Goal: Answer question/provide support: Share knowledge or assist other users

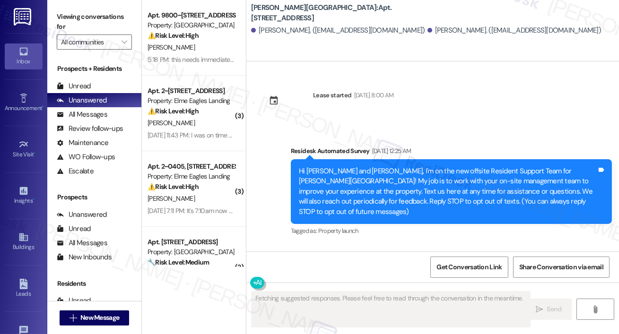
scroll to position [13479, 0]
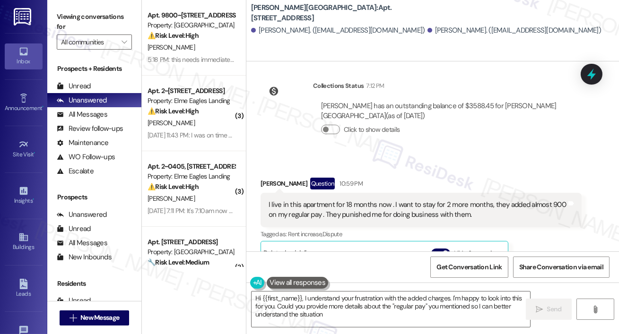
type textarea "Hi {{first_name}}, I understand your frustration with the added charges. I'm ha…"
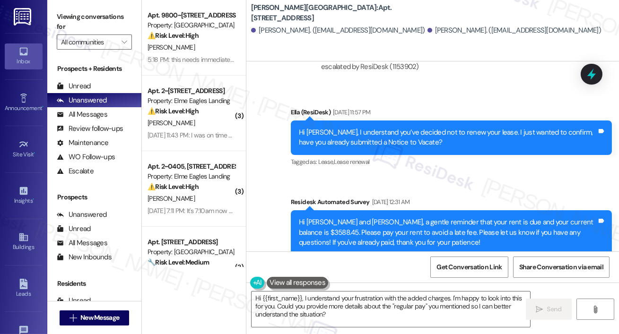
scroll to position [13349, 0]
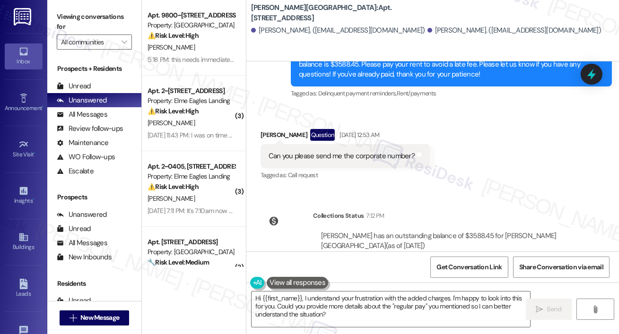
drag, startPoint x: 253, startPoint y: 13, endPoint x: 421, endPoint y: 12, distance: 168.8
click at [421, 12] on b "Elme Sandy Springs: Apt. 1708, 501 North River Parkway" at bounding box center [345, 13] width 189 height 20
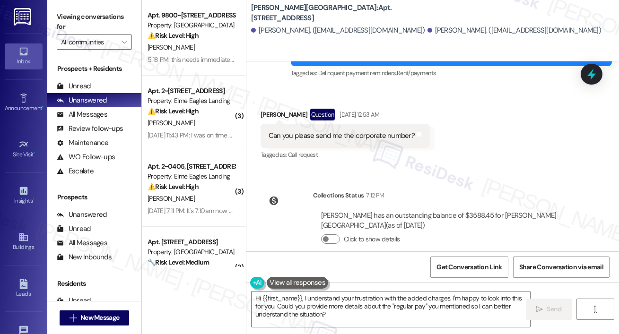
scroll to position [13479, 0]
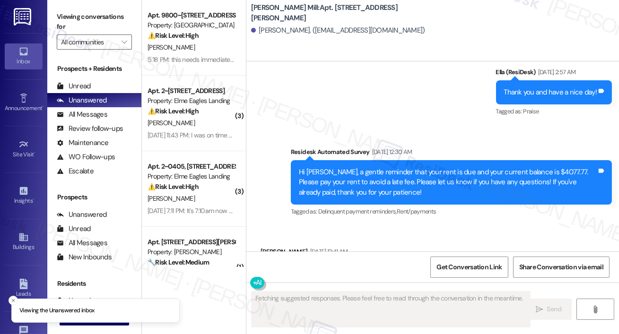
scroll to position [4460, 0]
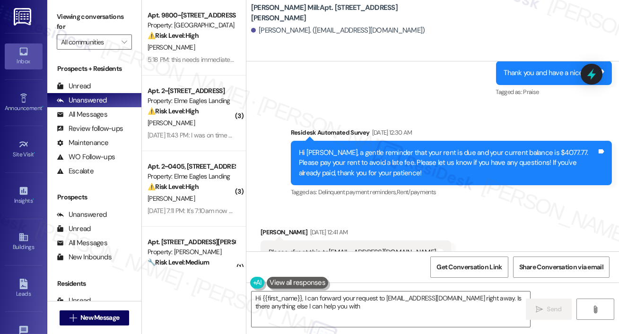
type textarea "Hi {{first_name}}, I can forward your request to HOCMC.INSPECTIONS@GILSONHOUSIN…"
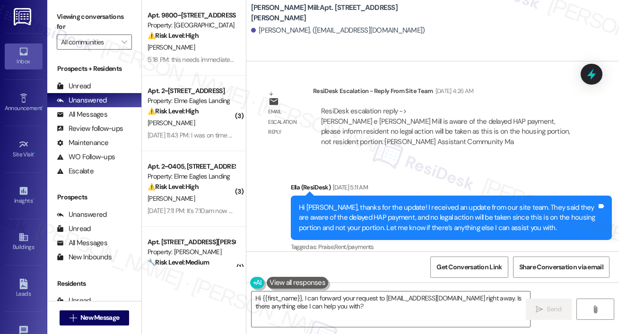
scroll to position [4015, 0]
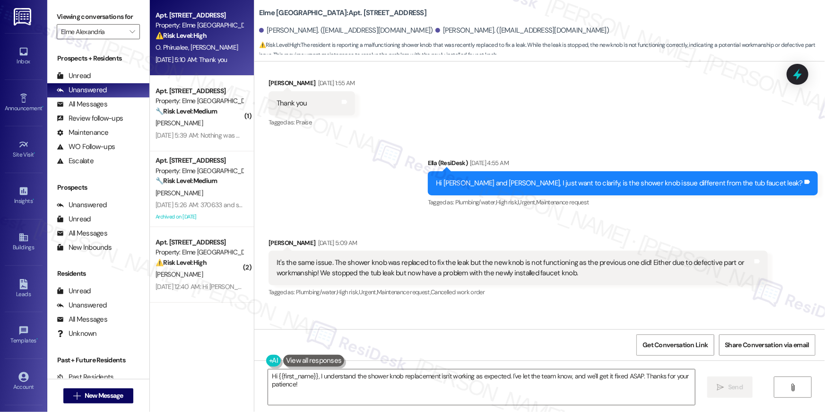
scroll to position [14911, 0]
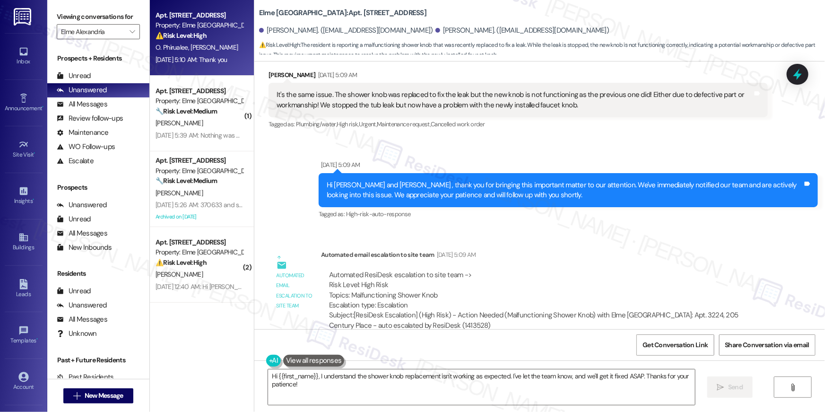
click at [554, 310] on div "Subject: [ResiDesk Escalation] (High Risk) - Action Needed (Malfunctioning Show…" at bounding box center [544, 320] width 431 height 20
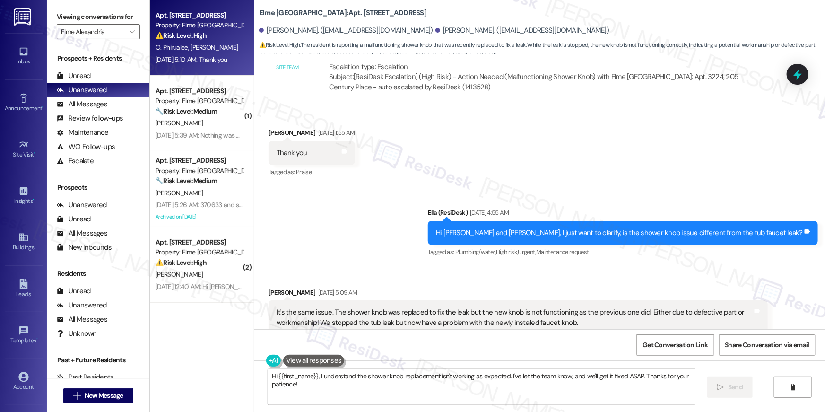
scroll to position [14684, 0]
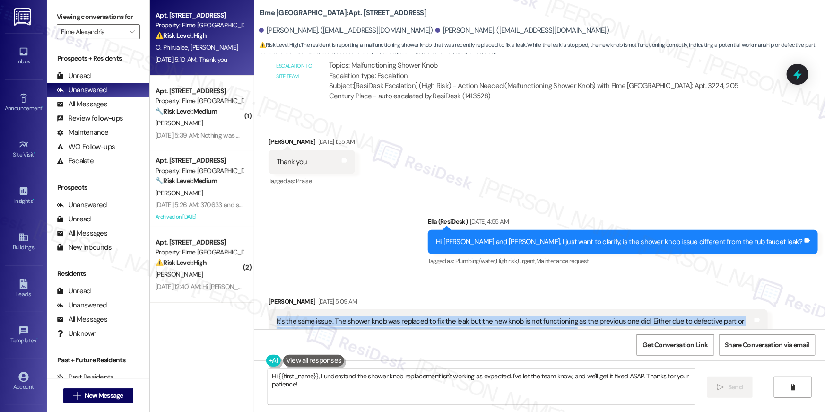
drag, startPoint x: 582, startPoint y: 232, endPoint x: 261, endPoint y: 223, distance: 320.8
click at [262, 289] on div "Received via SMS [PERSON_NAME] [DATE] 5:09 AM It's the same issue. The shower k…" at bounding box center [519, 327] width 514 height 76
copy div "It's the same issue. The shower knob was replaced to fix the leak but the new k…"
drag, startPoint x: 352, startPoint y: 401, endPoint x: 344, endPoint y: 388, distance: 15.9
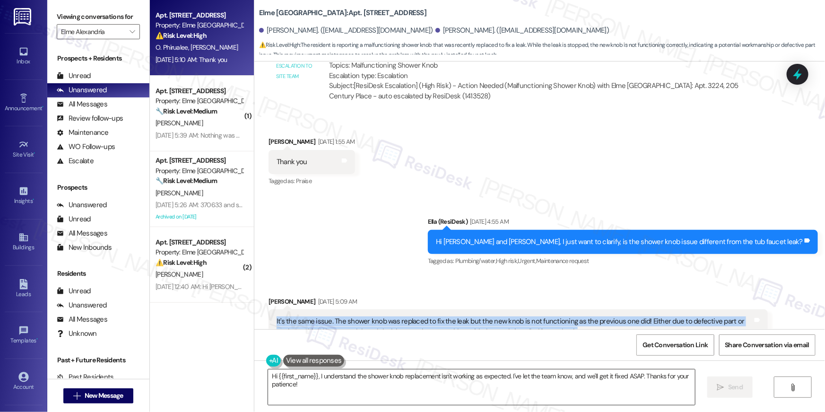
click at [352, 401] on textarea "Hi {{first_name}}, I understand the shower knob replacement isn't working as ex…" at bounding box center [481, 386] width 427 height 35
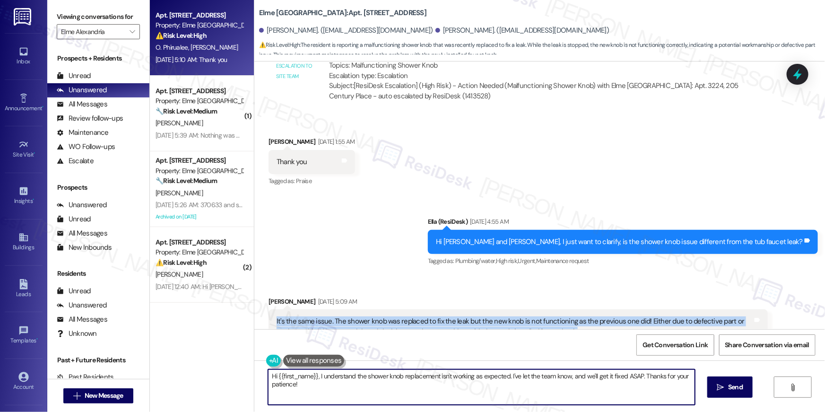
click at [344, 388] on textarea "Hi {{first_name}}, I understand the shower knob replacement isn't working as ex…" at bounding box center [481, 386] width 427 height 35
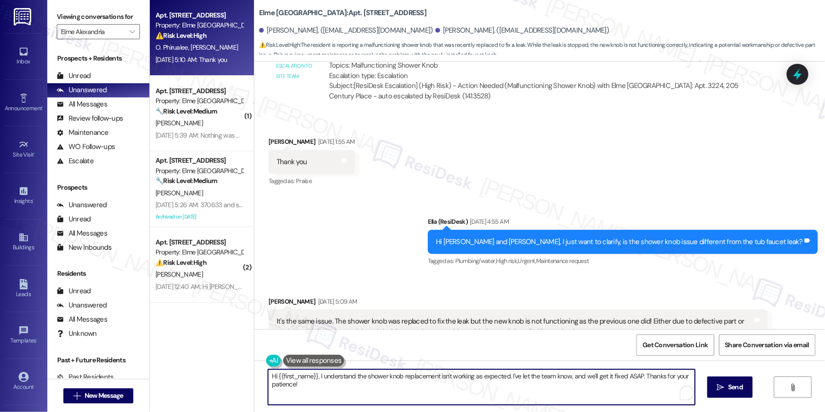
click at [344, 388] on textarea "Hi {{first_name}}, I understand the shower knob replacement isn't working as ex…" at bounding box center [481, 386] width 427 height 35
type textarea "Thanks for this information, [PERSON_NAME]. I will submit a new work order for …"
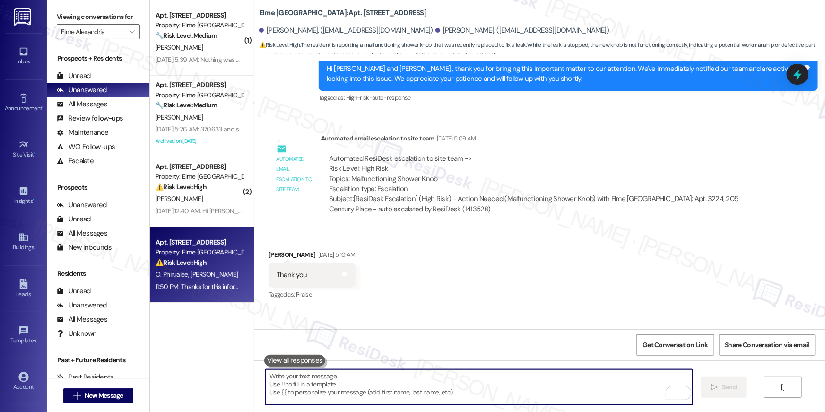
scroll to position [15042, 0]
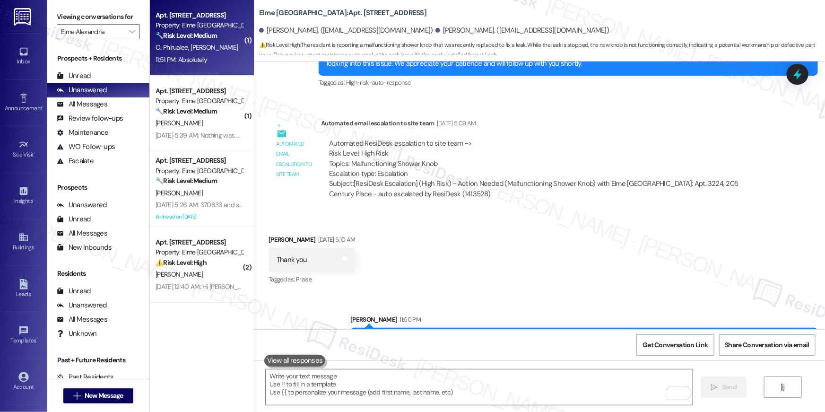
click at [600, 359] on div "Received [STREET_ADDRESS][PERSON_NAME]:51 PM Absolutely Tags and notes" at bounding box center [539, 392] width 571 height 66
click at [559, 383] on textarea "To enrich screen reader interactions, please activate Accessibility in Grammarl…" at bounding box center [479, 386] width 427 height 35
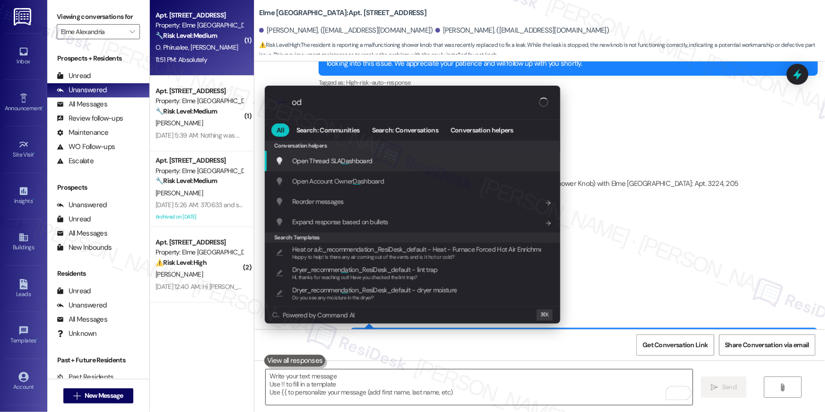
type input "o"
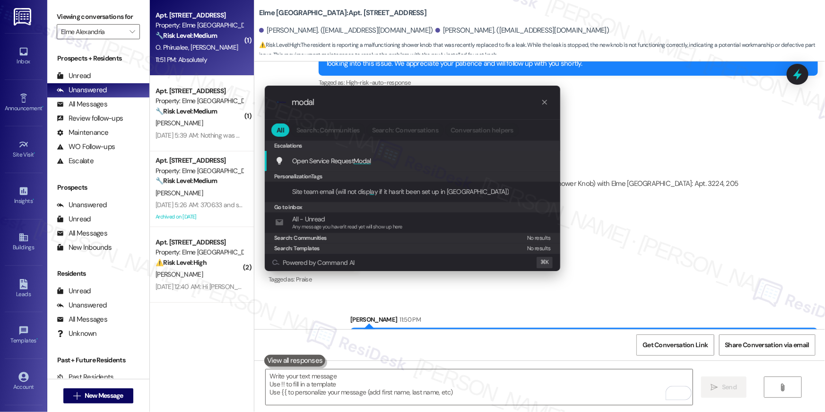
click at [377, 151] on div "Open Service Request Modal Add shortcut" at bounding box center [413, 161] width 296 height 20
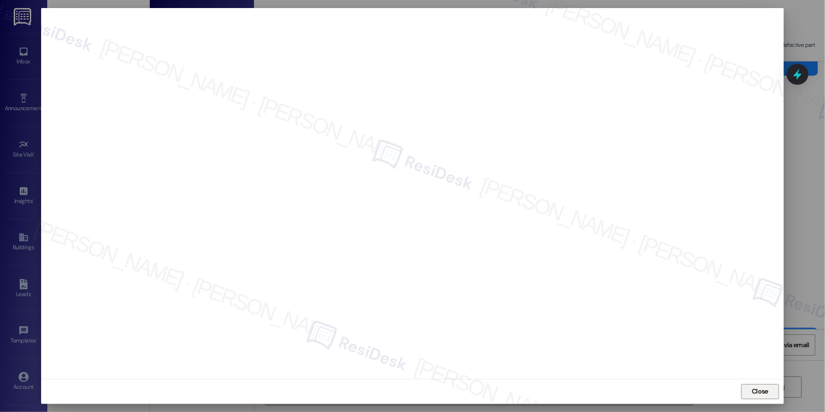
click at [756, 394] on span "Close" at bounding box center [760, 391] width 17 height 10
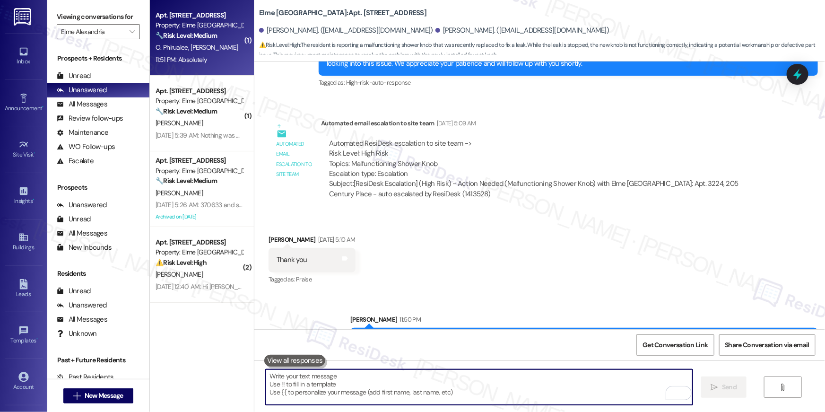
click at [550, 393] on textarea "To enrich screen reader interactions, please activate Accessibility in Grammarl…" at bounding box center [479, 386] width 427 height 35
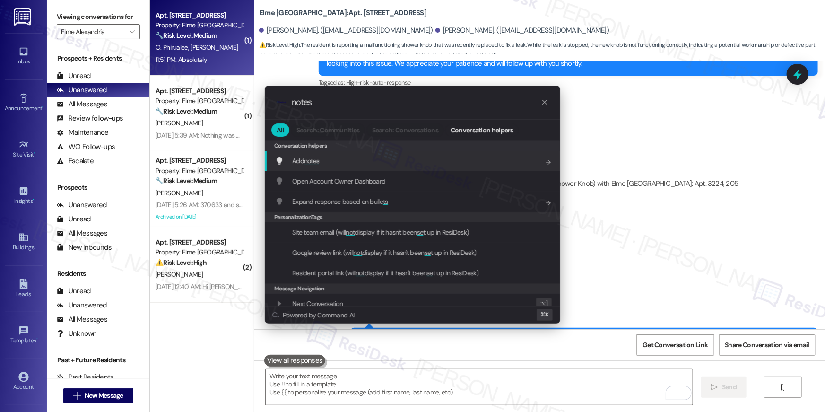
type input "notes"
click at [340, 154] on div "Add notes Add shortcut" at bounding box center [413, 161] width 296 height 20
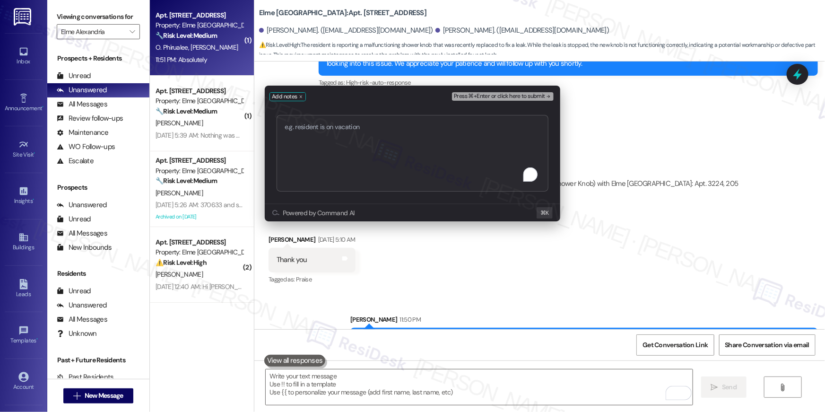
click at [344, 157] on textarea "To enrich screen reader interactions, please activate Accessibility in Grammarl…" at bounding box center [413, 153] width 272 height 77
type textarea "serviceRequestId:"403375""
click at [539, 97] on span "Press ⌘+Enter or click here to submit" at bounding box center [499, 96] width 91 height 7
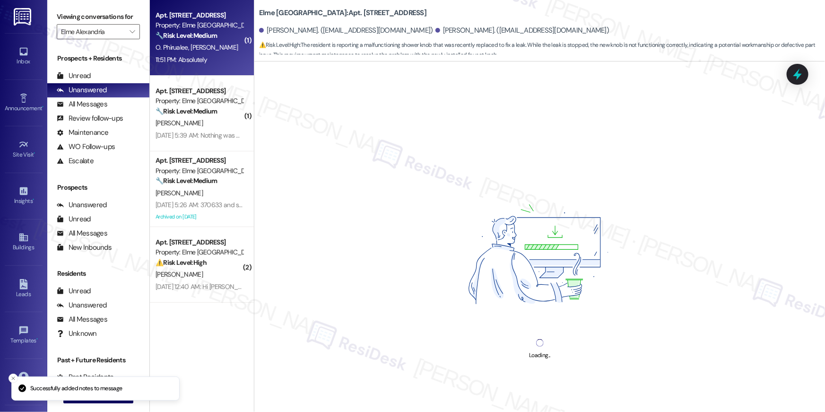
click at [558, 383] on div "Loading..." at bounding box center [539, 267] width 571 height 412
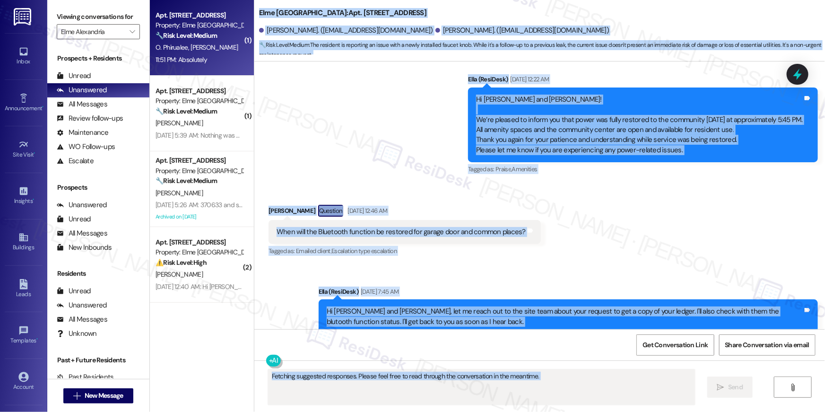
scroll to position [15150, 0]
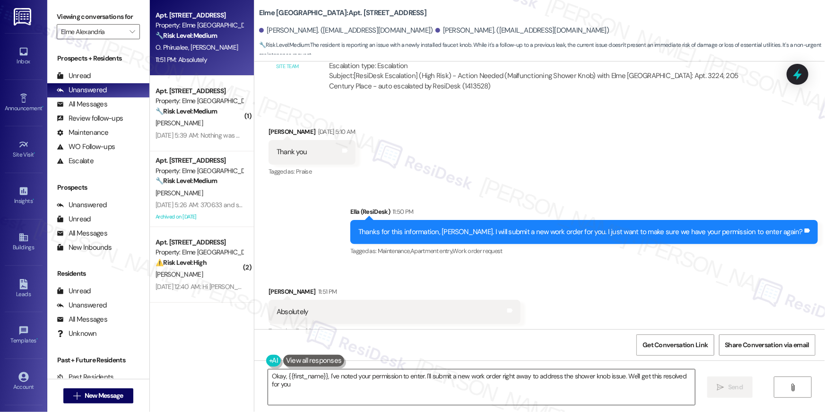
type textarea "Okay, {{first_name}}, I've noted your permission to enter. I'll submit a new wo…"
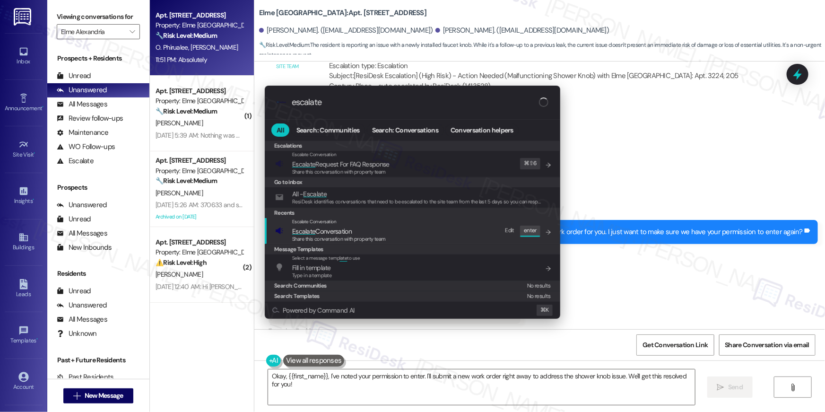
type input "escalate"
drag, startPoint x: 322, startPoint y: 227, endPoint x: 323, endPoint y: 184, distance: 43.1
click at [322, 227] on span "Escalate Conversation" at bounding box center [322, 231] width 60 height 9
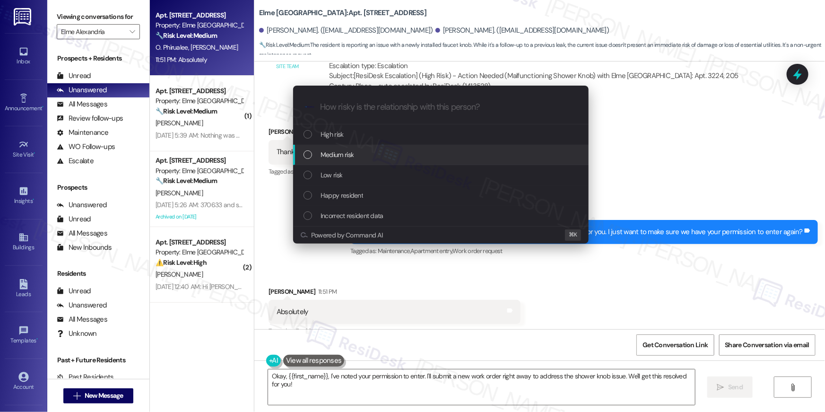
click at [327, 157] on span "Medium risk" at bounding box center [337, 154] width 33 height 10
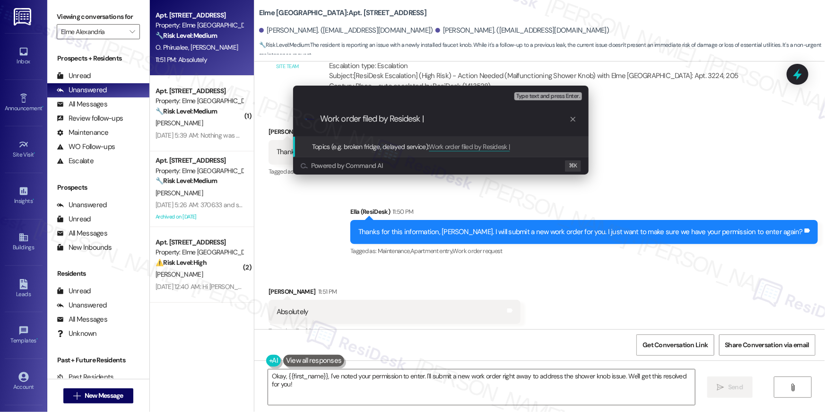
paste input "serviceRequestId:"403375""
drag, startPoint x: 430, startPoint y: 116, endPoint x: 488, endPoint y: 117, distance: 58.2
click at [488, 117] on input "Work order filed by Residesk | serviceRequestId:"403375"" at bounding box center [444, 119] width 249 height 10
click at [497, 113] on div ".cls-1{fill:#0a055f;}.cls-2{fill:#0cc4c4;} resideskLogoBlueOrange Work order fi…" at bounding box center [441, 119] width 296 height 34
click at [497, 120] on input "Work order filed by Residesk | WO # 403375"" at bounding box center [444, 119] width 249 height 10
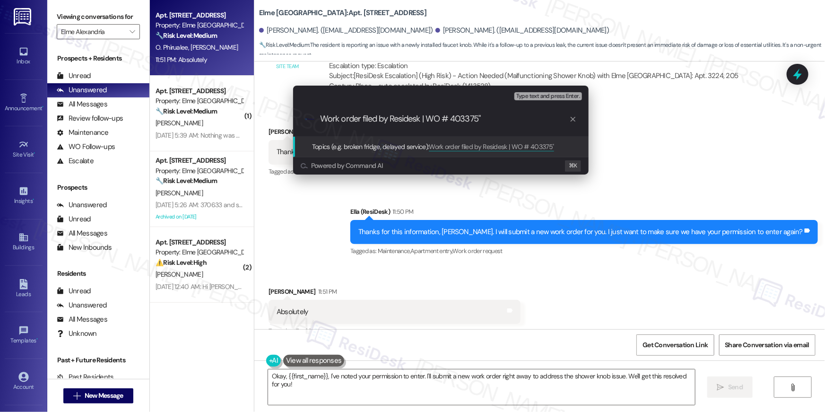
type input "Work order filed by Residesk | WO # 403375"
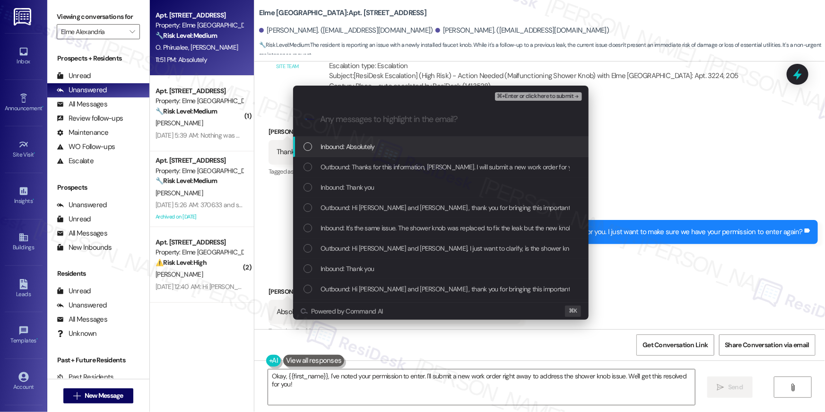
drag, startPoint x: 309, startPoint y: 150, endPoint x: 309, endPoint y: 156, distance: 6.2
click at [309, 150] on div "List of options" at bounding box center [308, 146] width 9 height 9
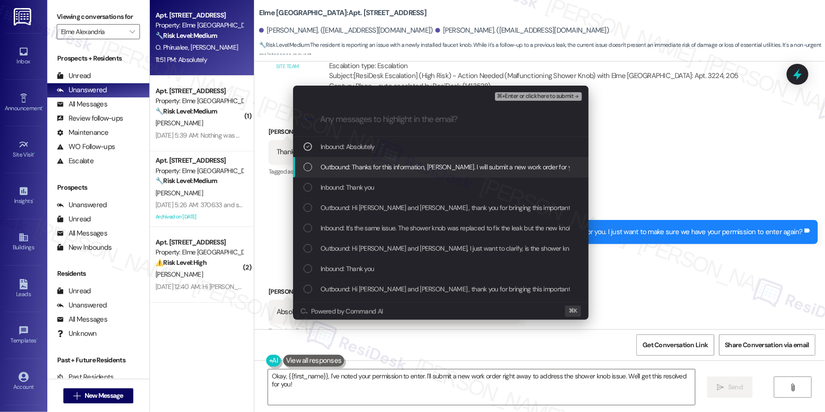
click at [311, 174] on div "Outbound: Thanks for this information, [PERSON_NAME]. I will submit a new work …" at bounding box center [441, 167] width 296 height 20
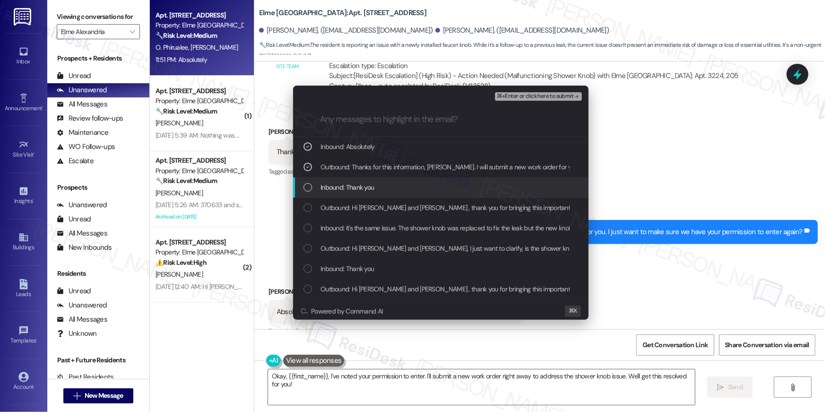
click at [313, 192] on div "Inbound: Thank you" at bounding box center [442, 187] width 277 height 10
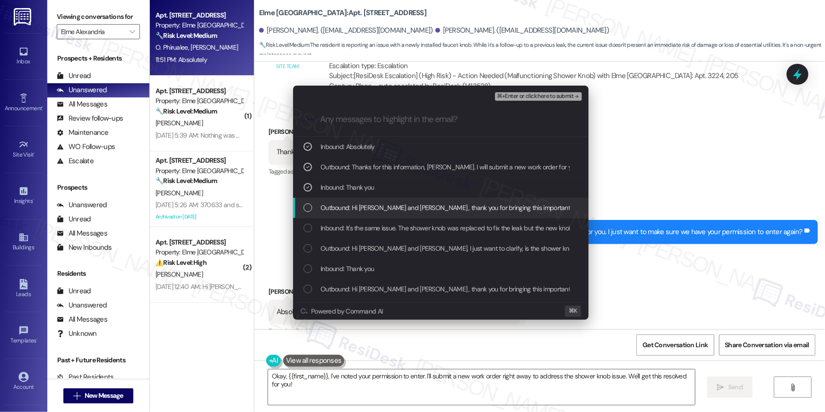
drag, startPoint x: 306, startPoint y: 211, endPoint x: 306, endPoint y: 226, distance: 15.1
click at [305, 211] on div "List of options" at bounding box center [308, 207] width 9 height 9
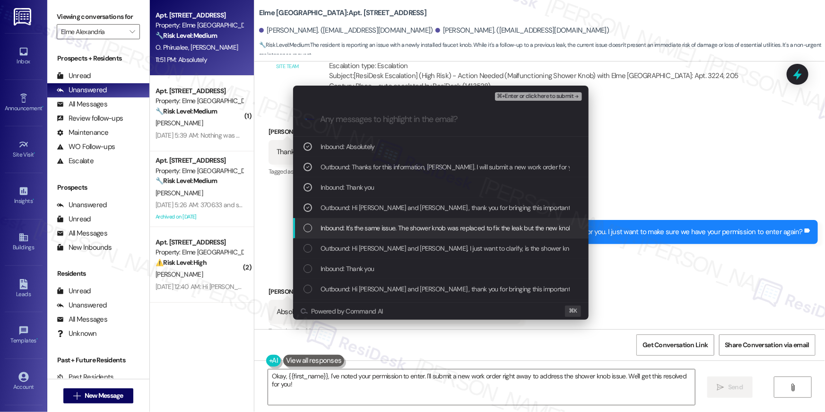
click at [304, 233] on div "Inbound: It's the same issue. The shower knob was replaced to fix the leak but …" at bounding box center [442, 228] width 277 height 10
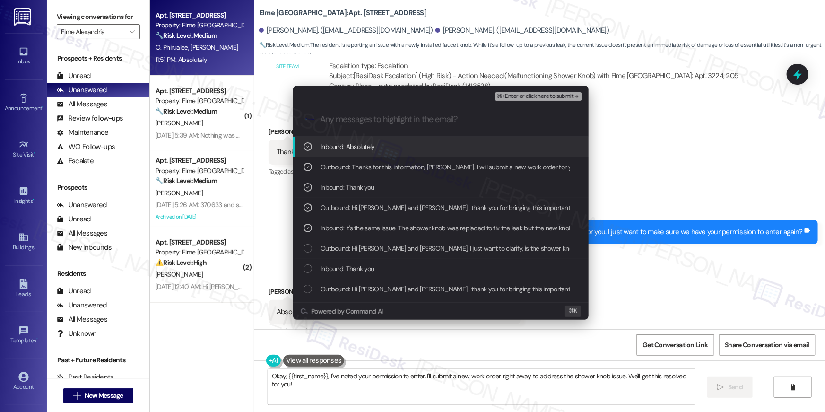
click at [549, 94] on span "⌘+Enter or click here to submit" at bounding box center [535, 96] width 77 height 7
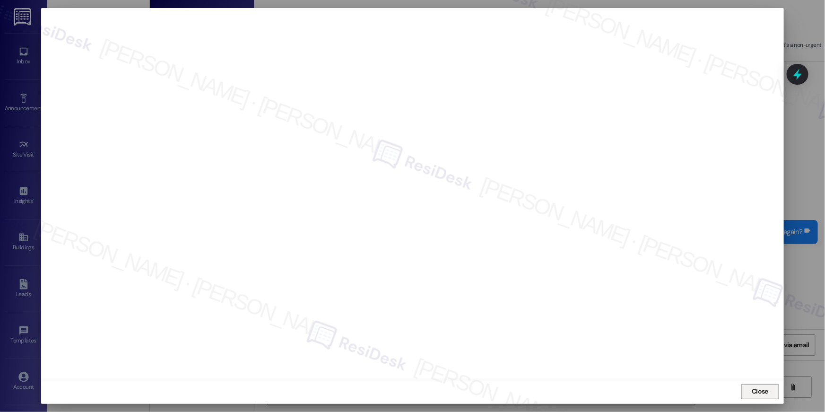
click at [760, 396] on span "Close" at bounding box center [760, 391] width 20 height 14
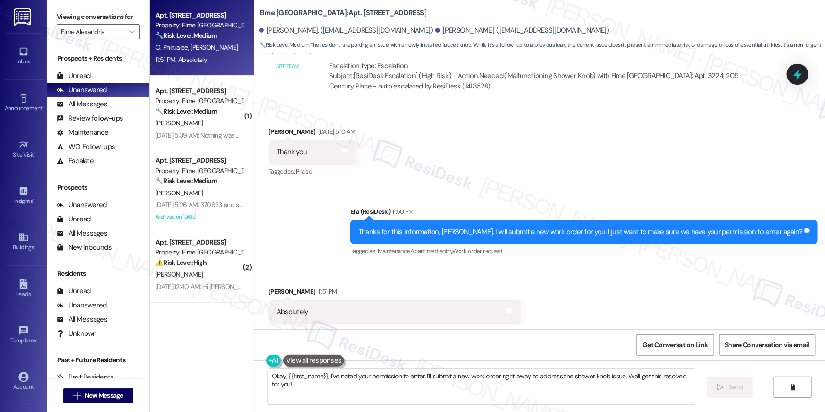
scroll to position [19, 0]
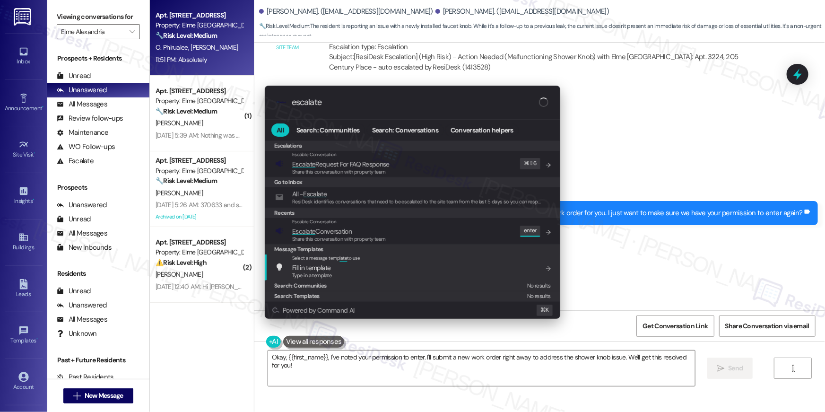
type input "escalate"
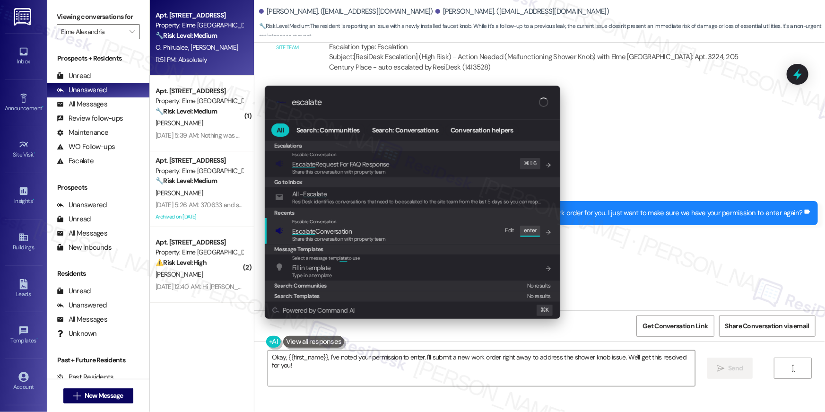
click at [414, 235] on div "Escalate Conversation Escalate Conversation Share this conversation with proper…" at bounding box center [413, 231] width 277 height 26
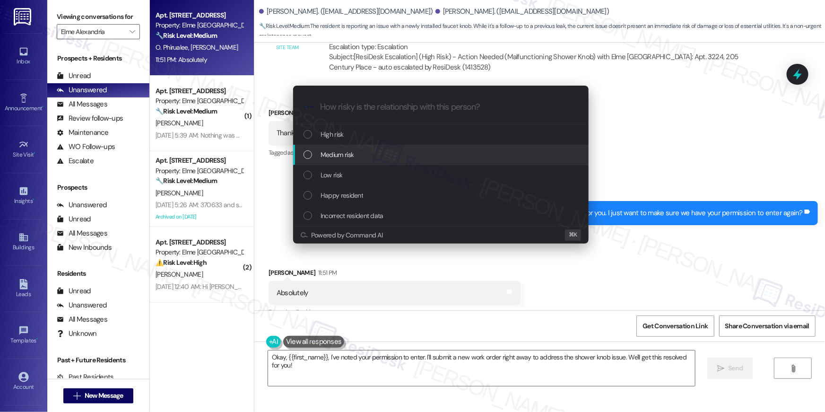
click at [346, 156] on span "Medium risk" at bounding box center [337, 154] width 33 height 10
paste input "Work order filed by Residesk | WO # 403375"
type input "Work order filed by Residesk | WO # 403375"
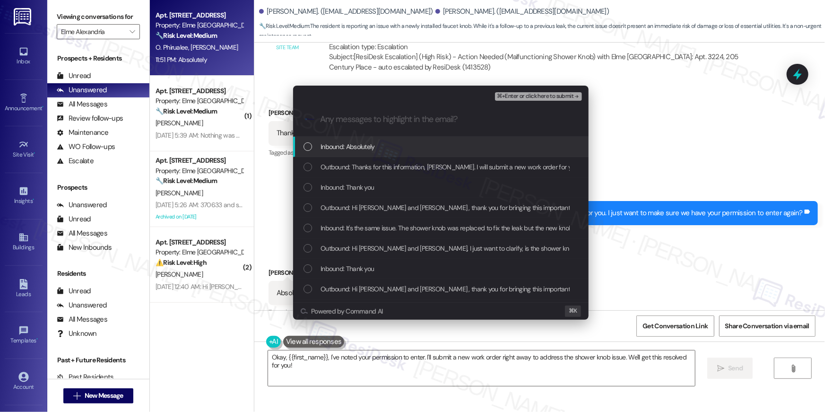
drag, startPoint x: 350, startPoint y: 153, endPoint x: 349, endPoint y: 161, distance: 7.8
click at [350, 153] on div "Inbound: Absolutely" at bounding box center [441, 147] width 296 height 20
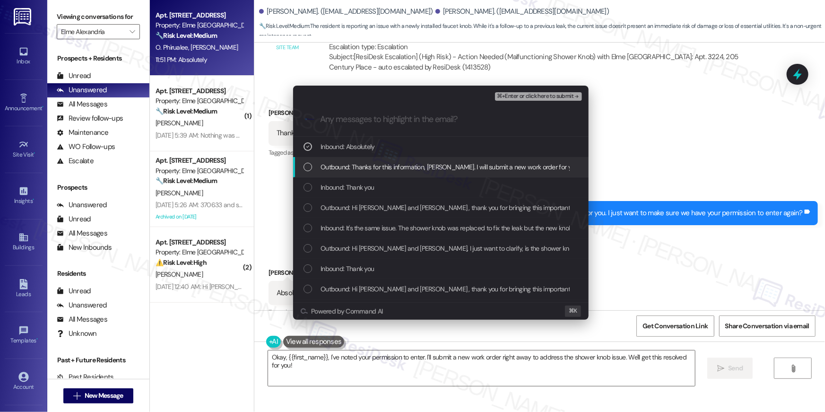
drag, startPoint x: 347, startPoint y: 163, endPoint x: 344, endPoint y: 172, distance: 9.4
click at [347, 163] on span "Outbound: Thanks for this information, [PERSON_NAME]. I will submit a new work …" at bounding box center [539, 167] width 436 height 10
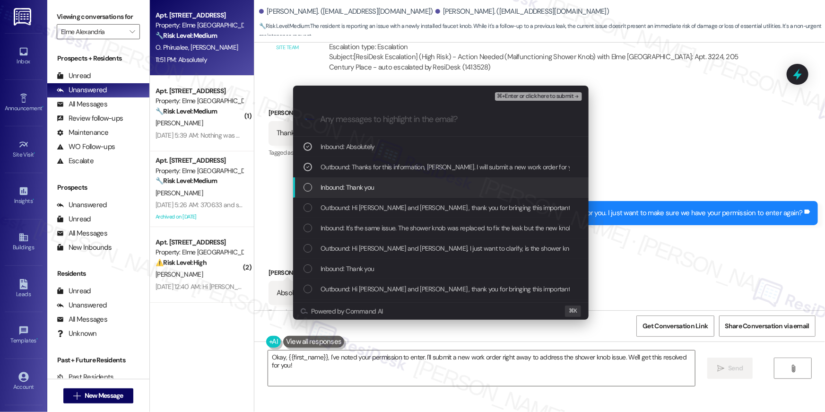
click at [339, 190] on span "Inbound: Thank you" at bounding box center [347, 187] width 53 height 10
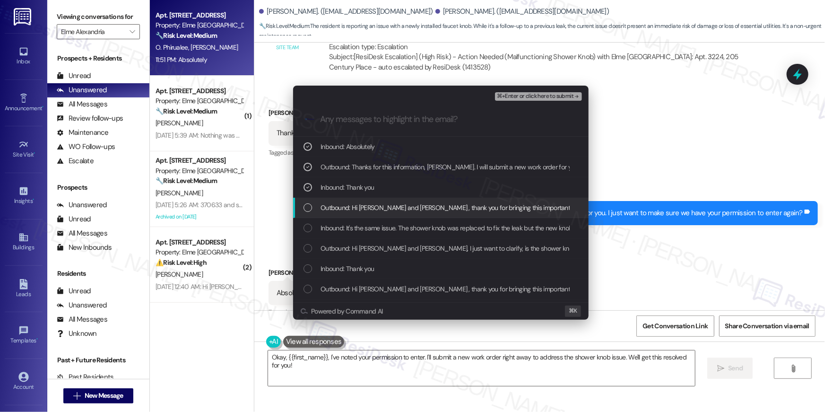
drag, startPoint x: 335, startPoint y: 206, endPoint x: 334, endPoint y: 228, distance: 21.8
click at [335, 207] on span "Outbound: Hi [PERSON_NAME] and [PERSON_NAME] , thank you for bringing this impo…" at bounding box center [669, 207] width 697 height 10
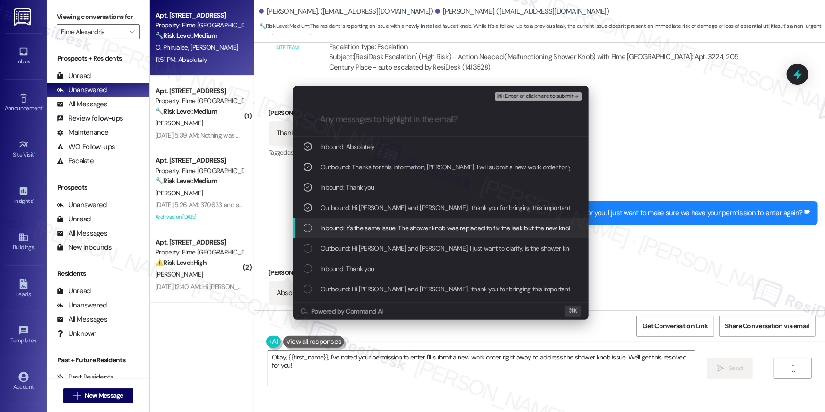
click at [334, 228] on span "Inbound: It's the same issue. The shower knob was replaced to fix the leak but …" at bounding box center [687, 228] width 732 height 10
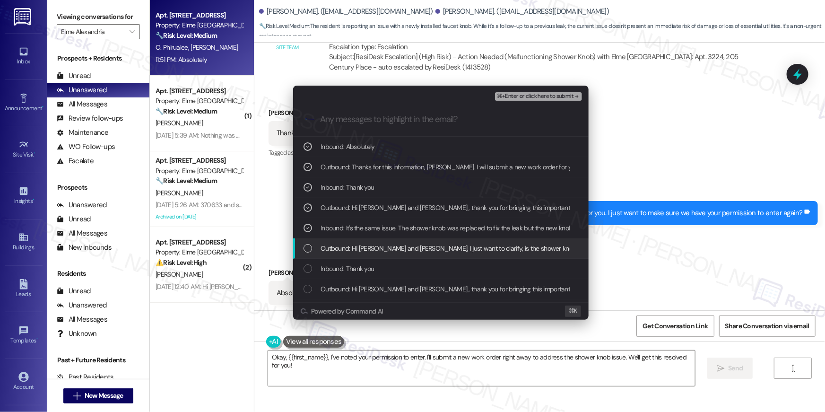
click at [334, 240] on div "Outbound: Hi [PERSON_NAME] and [PERSON_NAME], I just want to clarify, is the sh…" at bounding box center [441, 248] width 296 height 20
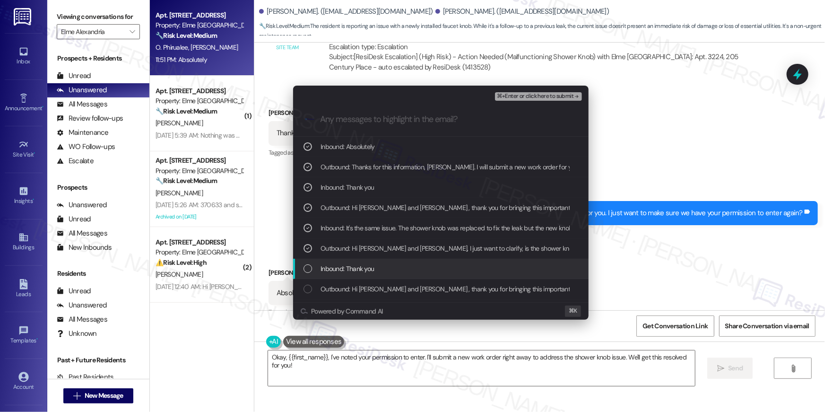
click at [348, 273] on span "Inbound: Thank you" at bounding box center [347, 268] width 53 height 10
click at [349, 281] on div "Outbound: Hi [PERSON_NAME] and [PERSON_NAME] , thank you for bringing this impo…" at bounding box center [441, 289] width 296 height 20
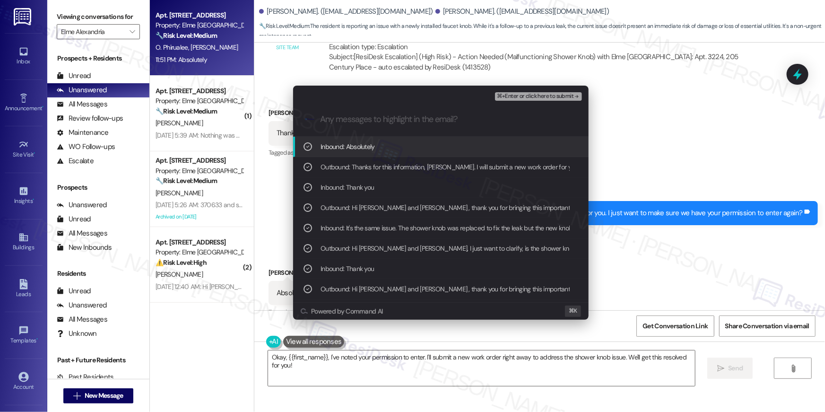
click at [541, 87] on div "Escalate Conversation Medium risk Work order filed by Residesk | WO # 403375 ⌘+…" at bounding box center [441, 94] width 296 height 17
click at [537, 98] on span "⌘+Enter or click here to submit" at bounding box center [535, 96] width 77 height 7
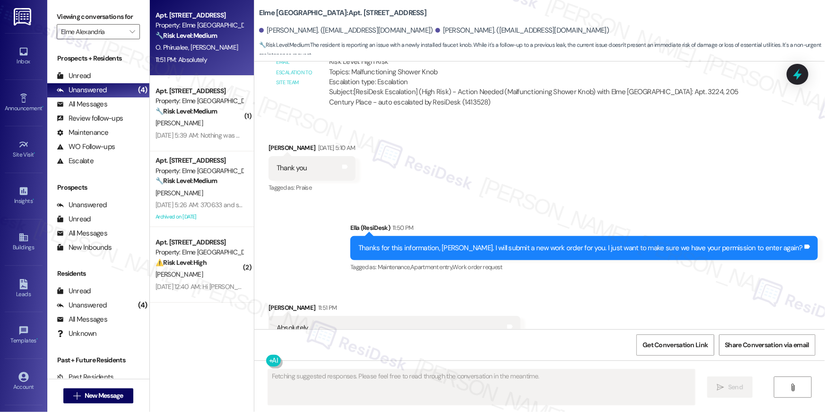
scroll to position [15150, 0]
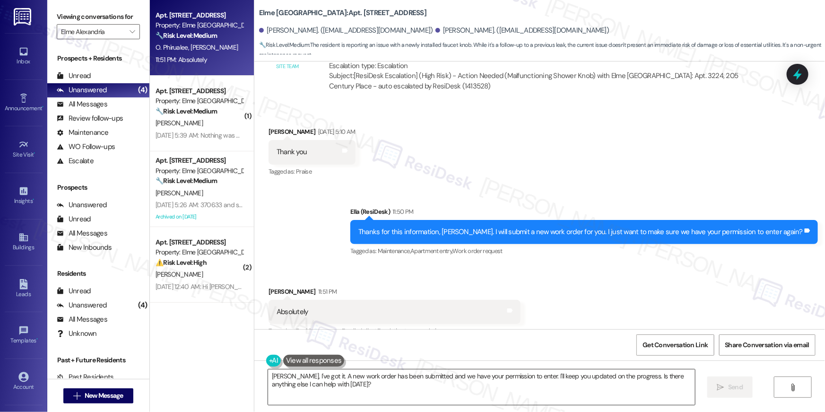
click at [518, 394] on textarea "[PERSON_NAME], I've got it. A new work order has been submitted and we have you…" at bounding box center [481, 386] width 427 height 35
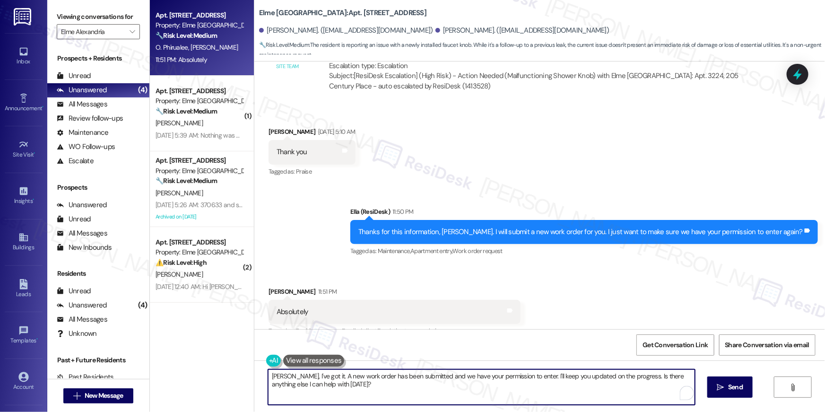
paste textarea "Thank you, {{first_name}}! I’ve submitted your request, and our maintenance tea…"
type textarea "Thank you, {{first_name}}! I’ve submitted your request, and our maintenance tea…"
click at [740, 384] on button " Send" at bounding box center [724, 386] width 46 height 21
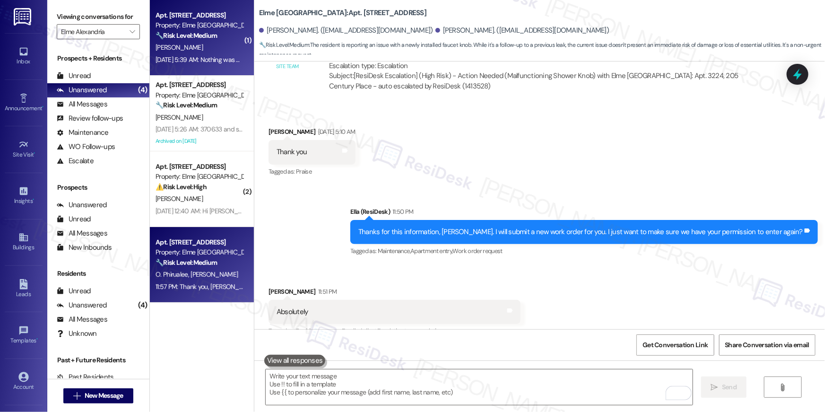
click at [199, 54] on div "[DATE] 5:39 AM: Nothing was completed, just left a we will be back card [DATE] …" at bounding box center [199, 60] width 89 height 12
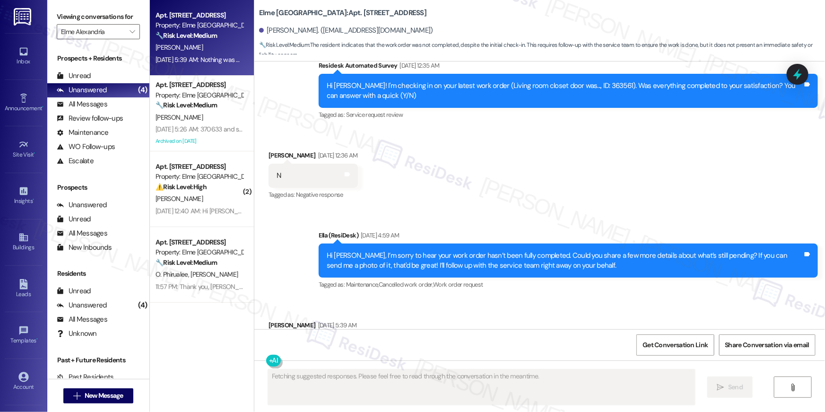
scroll to position [1754, 0]
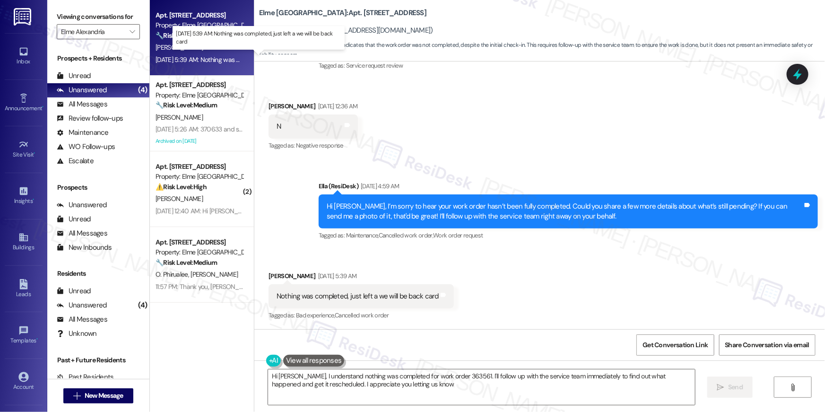
type textarea "Hi [PERSON_NAME], I understand nothing was completed for work order 363561. I'l…"
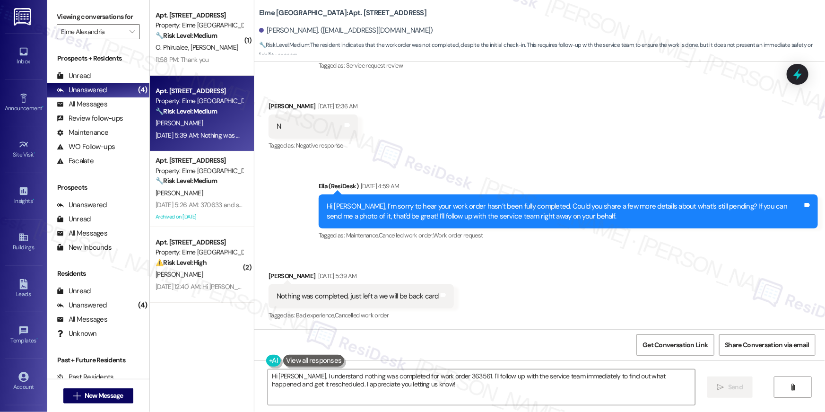
click at [533, 309] on div "Received via SMS [PERSON_NAME] [DATE] 5:39 AM Nothing was completed, just left …" at bounding box center [539, 290] width 571 height 80
click at [515, 301] on div "Received via SMS [PERSON_NAME] [DATE] 5:39 AM Nothing was completed, just left …" at bounding box center [539, 290] width 571 height 80
click at [552, 294] on div "Received via SMS [PERSON_NAME] [DATE] 5:39 AM Nothing was completed, just left …" at bounding box center [539, 290] width 571 height 80
click at [453, 386] on textarea "Hi [PERSON_NAME], I understand nothing was completed for work order 363561. I'l…" at bounding box center [481, 386] width 427 height 35
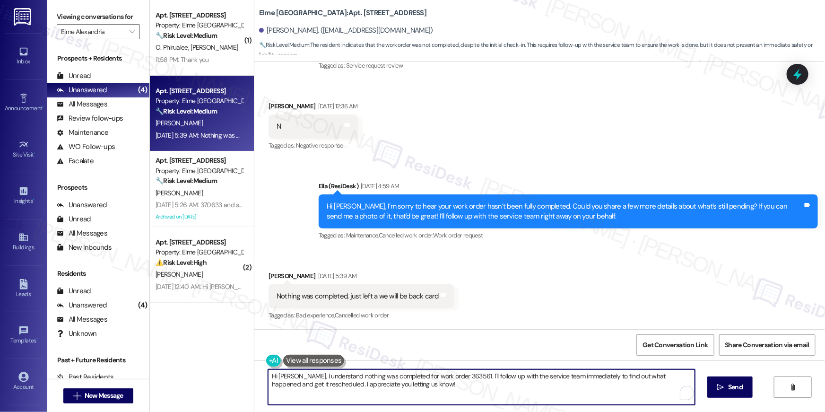
click at [453, 386] on textarea "Hi [PERSON_NAME], I understand nothing was completed for work order 363561. I'l…" at bounding box center [481, 386] width 427 height 35
click at [401, 397] on textarea "Hi [PERSON_NAME], I understand nothing was completed for work order 363561. I'l…" at bounding box center [479, 386] width 427 height 35
click at [415, 392] on textarea "Hi [PERSON_NAME], I understand nothing was completed for work order 363561. I'l…" at bounding box center [479, 386] width 427 height 35
drag, startPoint x: 399, startPoint y: 389, endPoint x: 404, endPoint y: 385, distance: 5.8
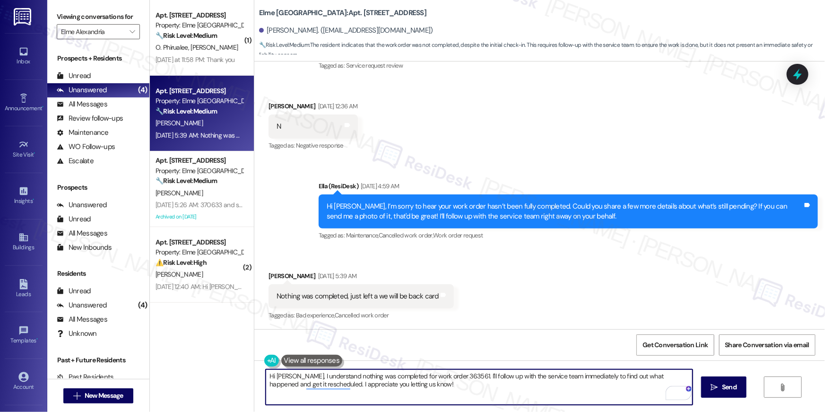
click at [399, 388] on textarea "Hi [PERSON_NAME], I understand nothing was completed for work order 363561. I'l…" at bounding box center [479, 386] width 427 height 35
drag, startPoint x: 434, startPoint y: 385, endPoint x: 436, endPoint y: 392, distance: 7.3
click at [436, 392] on textarea "Hi [PERSON_NAME], I understand nothing was completed for work order 363561. I'l…" at bounding box center [479, 386] width 427 height 35
click at [435, 392] on textarea "Hi [PERSON_NAME], I understand nothing was completed for work order 363561. I'l…" at bounding box center [479, 386] width 427 height 35
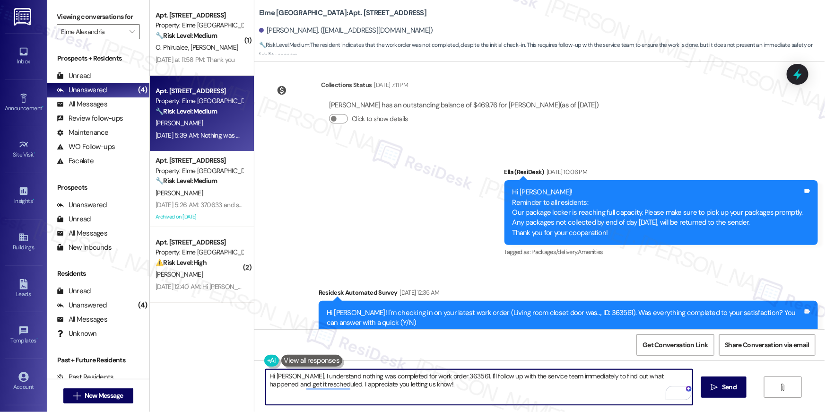
scroll to position [1480, 0]
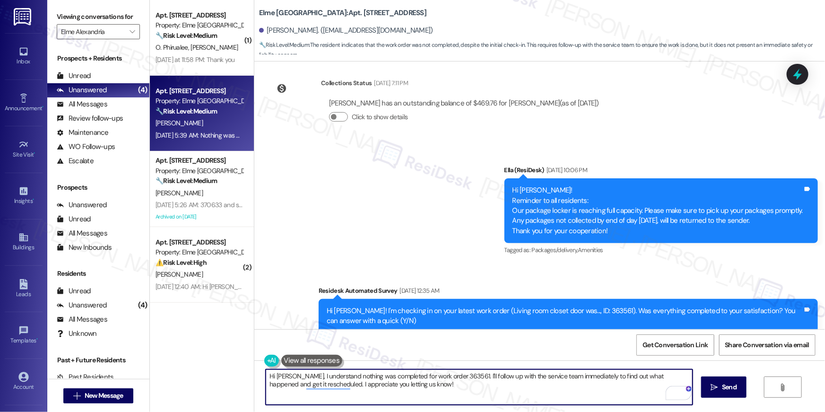
click at [577, 306] on div "Hi [PERSON_NAME]! I'm checking in on your latest work order (Living room closet…" at bounding box center [565, 316] width 476 height 20
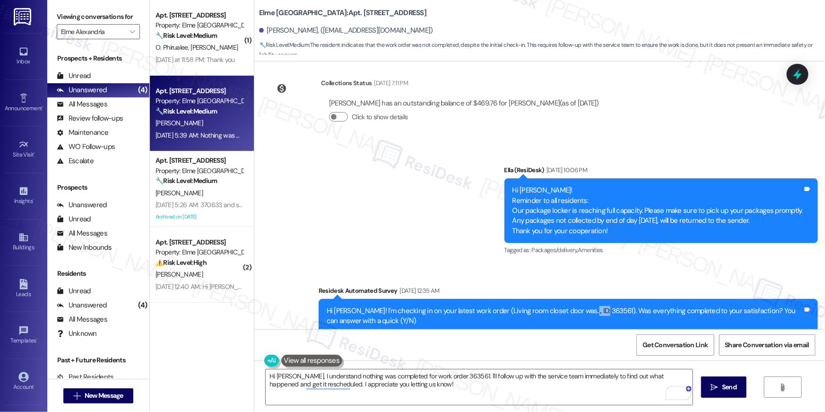
click at [577, 306] on div "Hi [PERSON_NAME]! I'm checking in on your latest work order (Living room closet…" at bounding box center [565, 316] width 476 height 20
copy div "363561"
click at [632, 275] on div "Announcement, sent via SMS [PERSON_NAME] (ResiDesk) [DATE] 10:06 PM Hi [PERSON_…" at bounding box center [539, 249] width 571 height 210
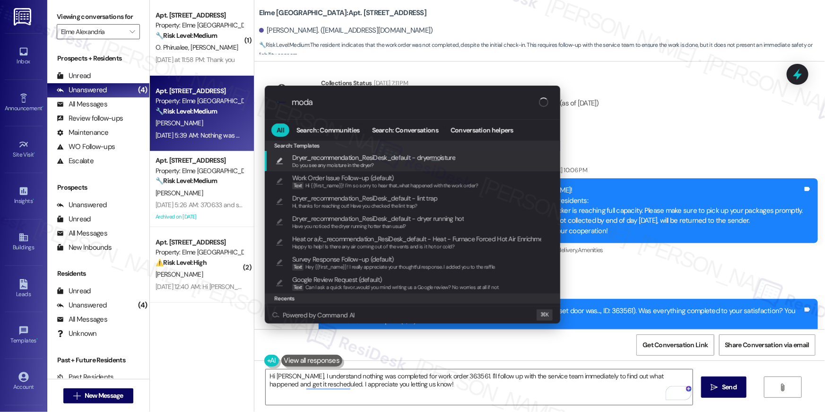
type input "modal"
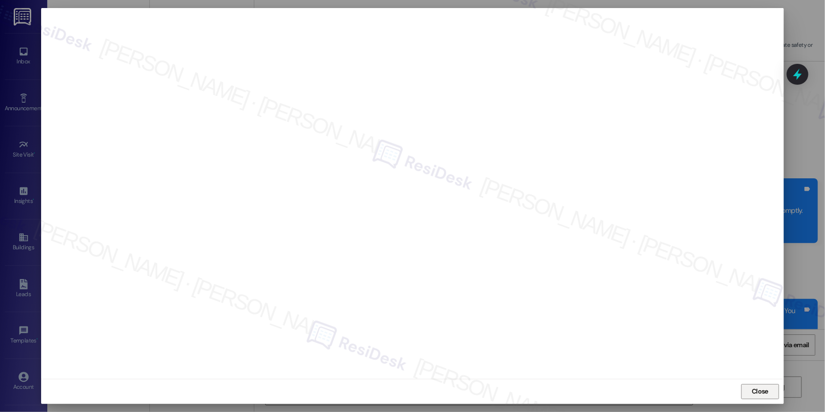
click at [764, 395] on span "Close" at bounding box center [760, 391] width 17 height 10
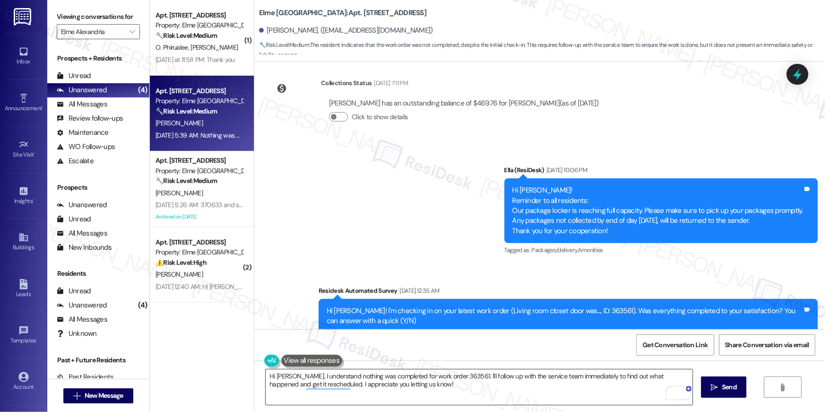
click at [384, 375] on textarea "Hi [PERSON_NAME], I understand nothing was completed for work order 363561. I'l…" at bounding box center [479, 386] width 427 height 35
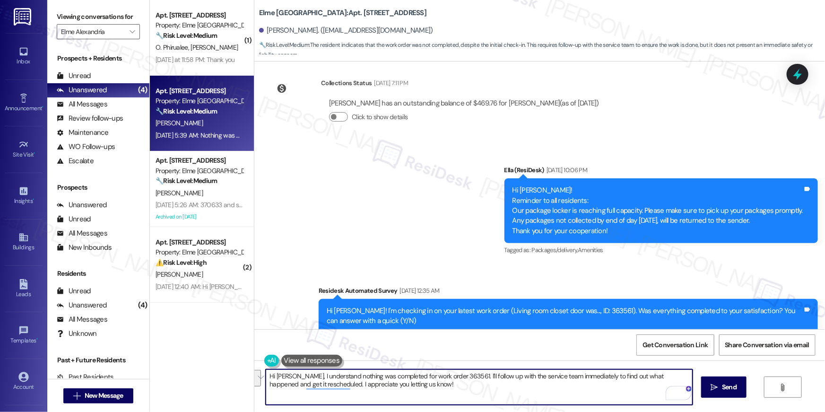
drag, startPoint x: 415, startPoint y: 385, endPoint x: 454, endPoint y: 372, distance: 41.0
click at [454, 372] on textarea "Hi [PERSON_NAME], I understand nothing was completed for work order 363561. I'l…" at bounding box center [479, 386] width 427 height 35
type textarea "Hi [PERSON_NAME], I understand nothing was completed for work order 363561. May…"
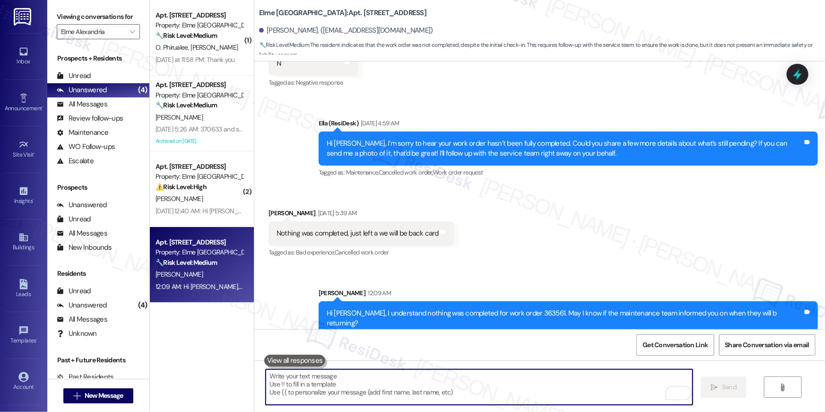
scroll to position [1821, 0]
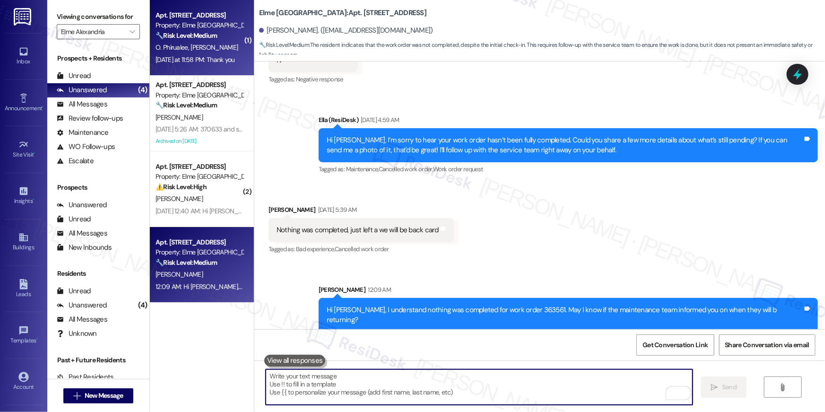
click at [215, 41] on div "Apt. 3224, [GEOGRAPHIC_DATA] Property: [GEOGRAPHIC_DATA] 🔧 Risk Level: Medium T…" at bounding box center [199, 25] width 89 height 32
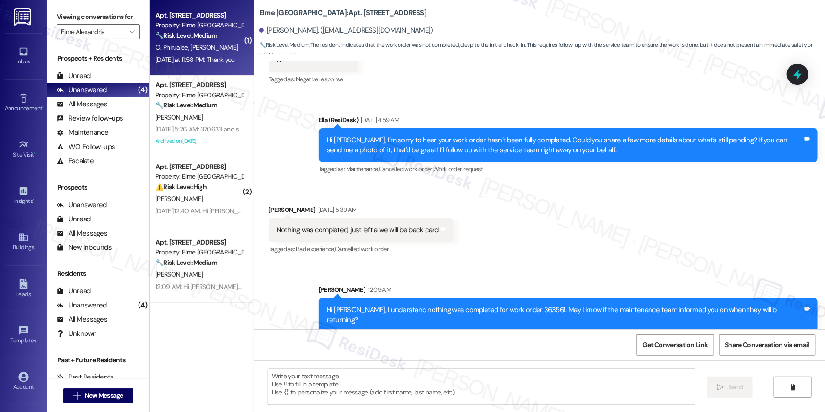
type textarea "Fetching suggested responses. Please feel free to read through the conversation…"
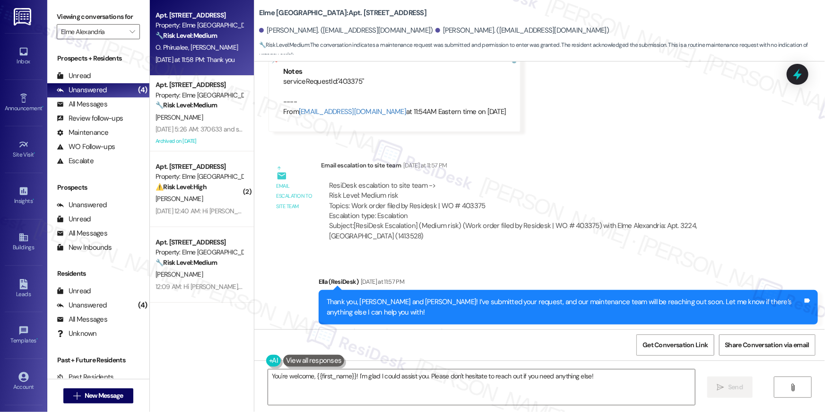
scroll to position [15437, 0]
click at [506, 345] on div "Received via SMS [PERSON_NAME] [DATE] at 11:58 PM Thank you Tags and notes Tagg…" at bounding box center [539, 385] width 571 height 80
click at [512, 392] on textarea "You're welcome, {{first_name}}! I'm glad I could assist you. Please don't hesit…" at bounding box center [481, 386] width 427 height 35
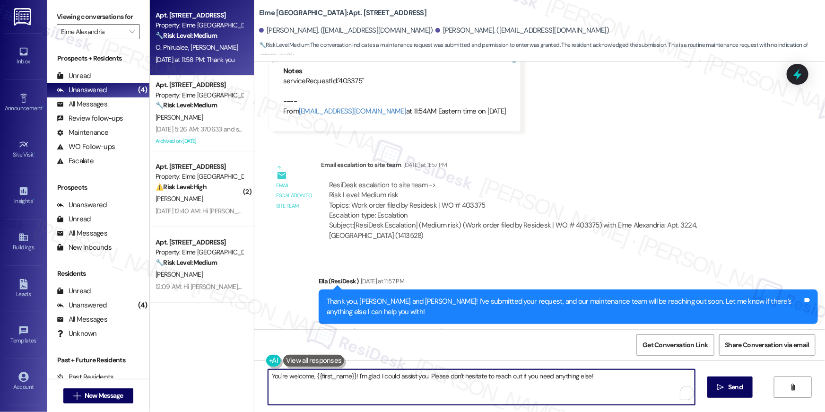
click at [512, 392] on textarea "You're welcome, {{first_name}}! I'm glad I could assist you. Please don't hesit…" at bounding box center [481, 386] width 427 height 35
click at [513, 391] on textarea "You're welcome, {{first_name}}! I'm glad I could assist you. Please don't hesit…" at bounding box center [481, 386] width 427 height 35
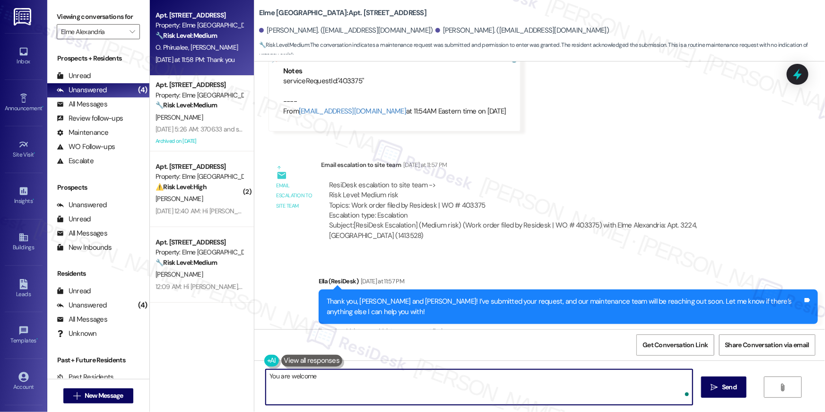
type textarea "You are welcome!"
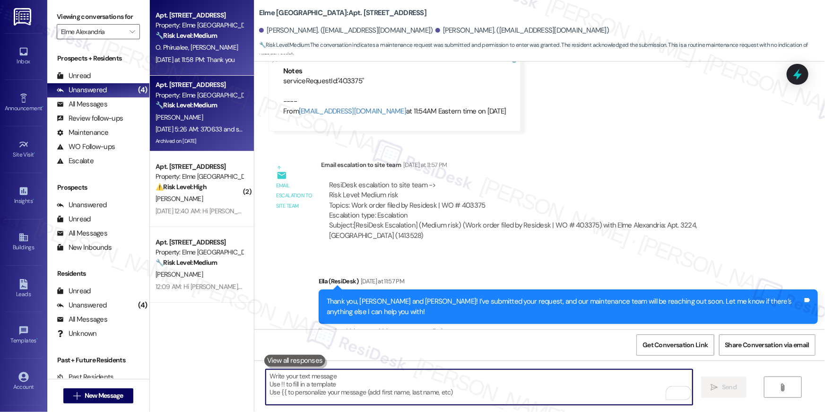
scroll to position [15436, 0]
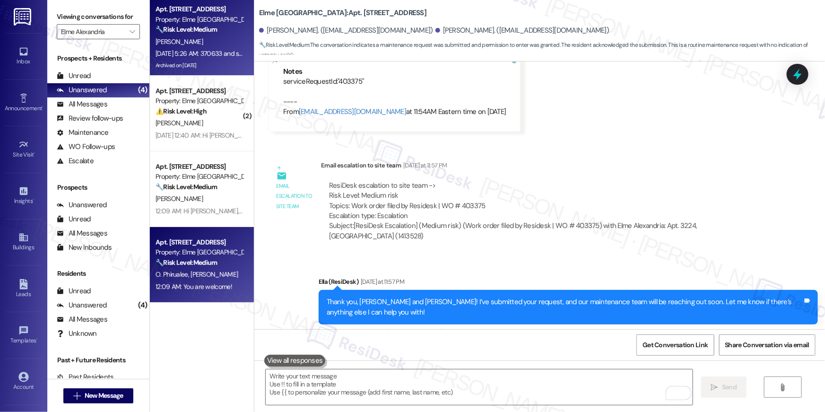
click at [211, 53] on div "[DATE] 5:26 AM: 370633 and sorry it was [DATE] [DATE] 5:26 AM: 370633 and sorry…" at bounding box center [221, 53] width 131 height 9
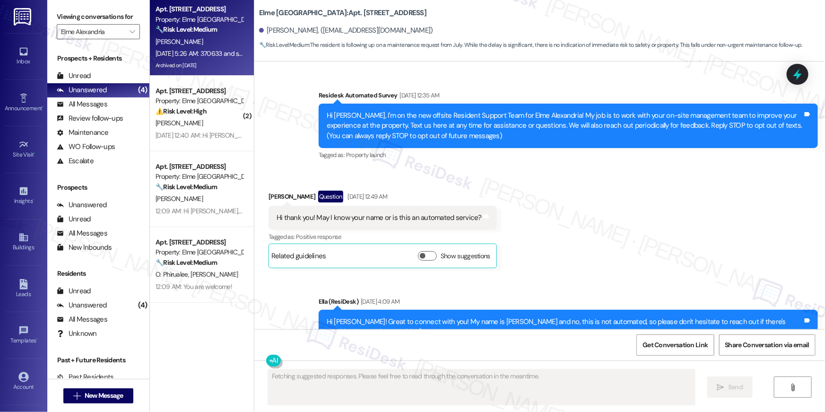
scroll to position [18122, 0]
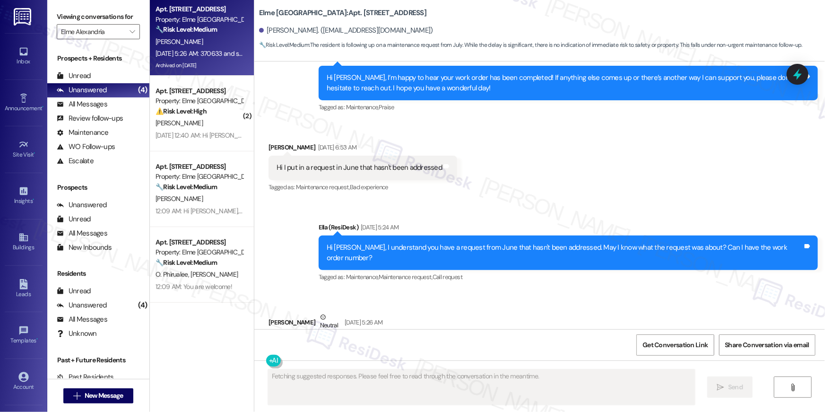
click at [279, 342] on div "370633 and sorry it was [DATE]" at bounding box center [323, 347] width 93 height 10
copy div "370633"
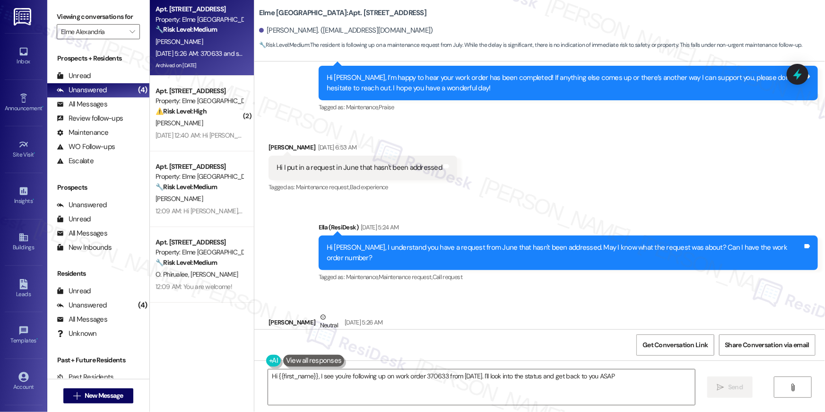
type textarea "Hi {{first_name}}, I see you're following up on work order 370633 from [DATE]. …"
copy div "370633"
click at [280, 335] on div "370633 and sorry it was [DATE] Tags and notes" at bounding box center [327, 347] width 116 height 24
click at [281, 335] on div "370633 and sorry it was [DATE] Tags and notes" at bounding box center [327, 347] width 116 height 24
copy div "Tags and notes"
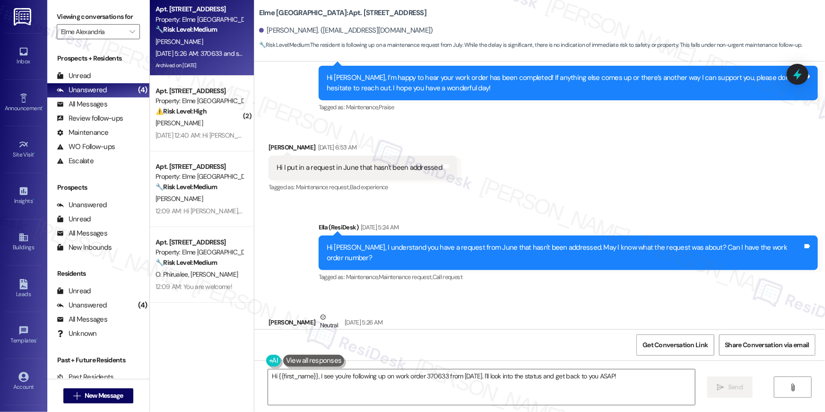
click at [281, 335] on div "370633 and sorry it was [DATE] Tags and notes" at bounding box center [327, 347] width 116 height 24
click at [285, 342] on div "370633 and sorry it was [DATE]" at bounding box center [323, 347] width 93 height 10
copy div "370633"
click at [504, 304] on div "Received via SMS [PERSON_NAME] Neutral [DATE] 5:26 AM 370633 and sorry it was […" at bounding box center [539, 329] width 571 height 76
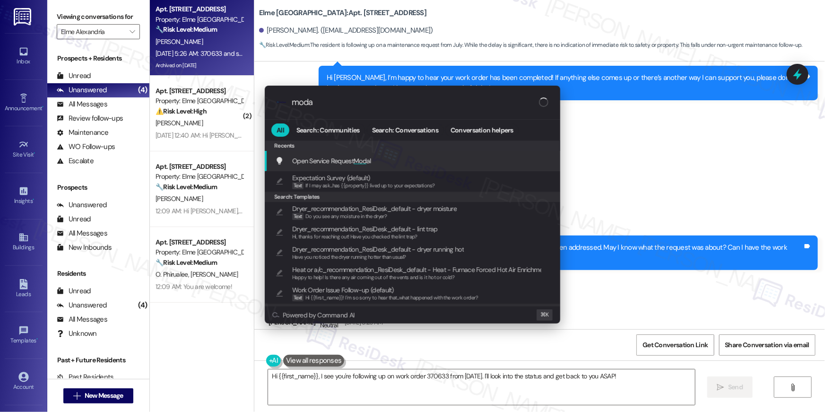
type input "modal"
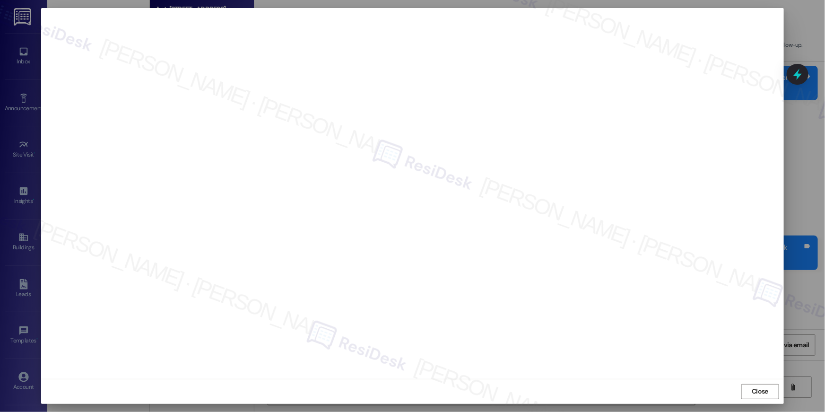
click at [751, 395] on span "Close" at bounding box center [760, 391] width 20 height 10
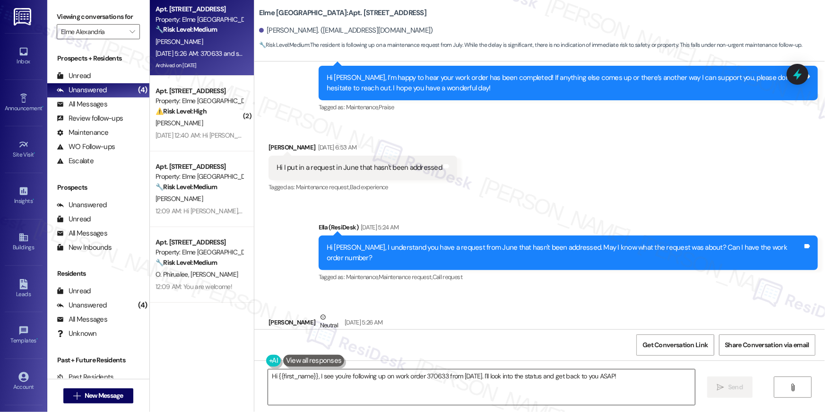
click at [429, 374] on div "Hi {{first_name}}, I see you're following up on work order 370633 from [DATE]. …" at bounding box center [539, 395] width 571 height 71
click at [391, 387] on textarea "Hi {{first_name}}, I see you're following up on work order 370633 from [DATE]. …" at bounding box center [481, 386] width 427 height 35
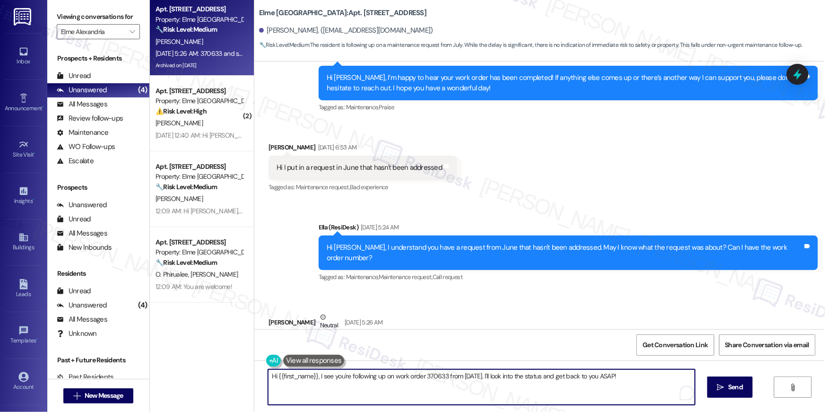
drag, startPoint x: 393, startPoint y: 377, endPoint x: 387, endPoint y: 379, distance: 6.8
click at [393, 377] on textarea "Hi {{first_name}}, I see you're following up on work order 370633 from [DATE]. …" at bounding box center [481, 386] width 427 height 35
drag, startPoint x: 317, startPoint y: 377, endPoint x: 386, endPoint y: 409, distance: 76.2
click at [384, 411] on div "Hi {{first_name}}, I see you're following up on work order 370633 from [DATE]. …" at bounding box center [539, 395] width 571 height 71
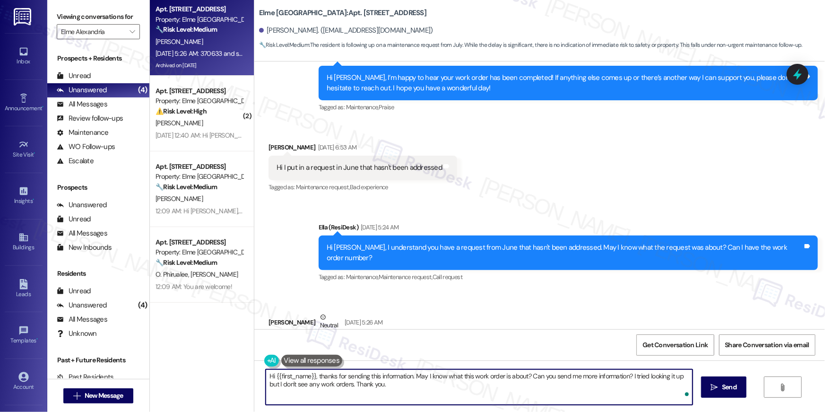
type textarea "Hi {{first_name}}, thanks for sending this information. May I know what this wo…"
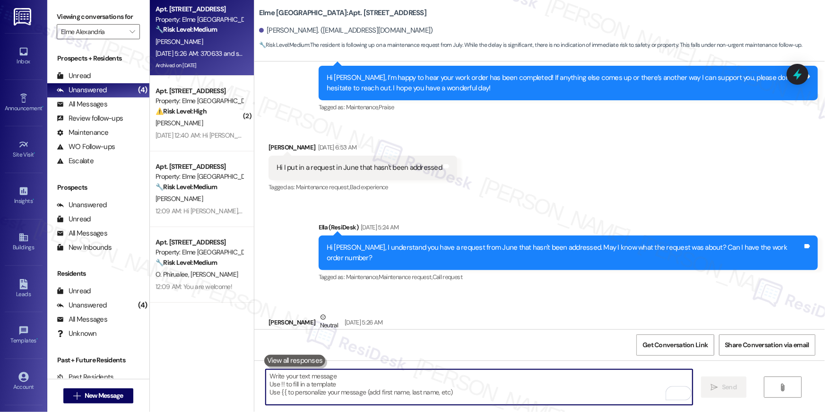
scroll to position [18121, 0]
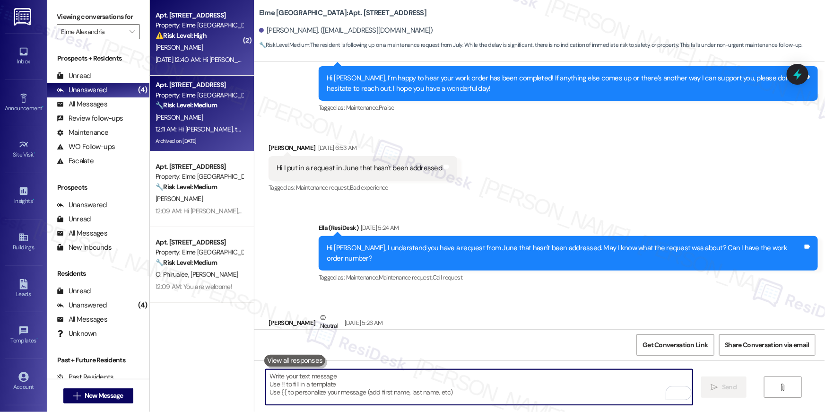
click at [197, 45] on div "[PERSON_NAME]" at bounding box center [199, 48] width 89 height 12
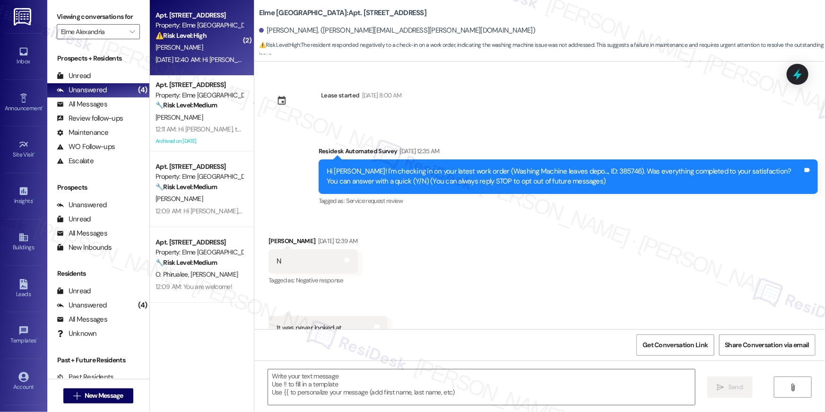
scroll to position [32, 0]
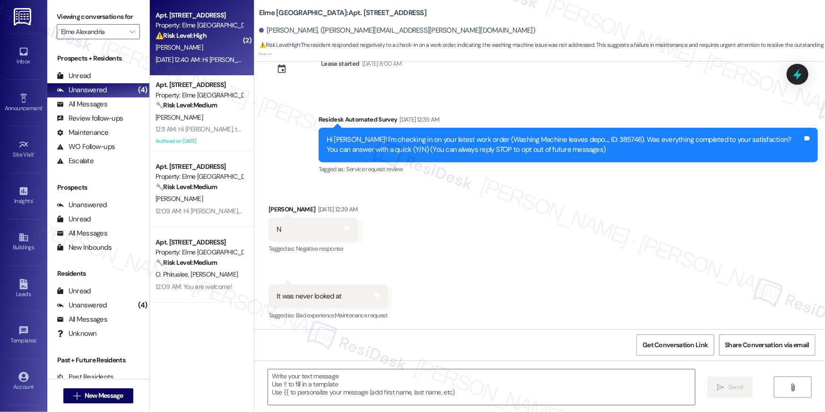
type textarea "Fetching suggested responses. Please feel free to read through the conversation…"
click at [580, 139] on div "Hi [PERSON_NAME]! I'm checking in on your latest work order (Washing Machine le…" at bounding box center [565, 145] width 476 height 20
copy div "385746"
click at [546, 404] on textarea at bounding box center [481, 386] width 427 height 35
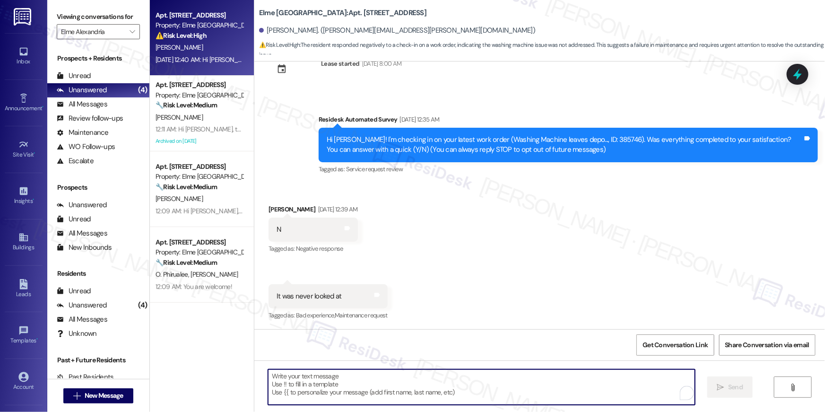
click at [549, 402] on textarea "To enrich screen reader interactions, please activate Accessibility in Grammarl…" at bounding box center [481, 386] width 427 height 35
drag, startPoint x: 549, startPoint y: 402, endPoint x: 568, endPoint y: 392, distance: 22.2
click at [549, 402] on textarea "To enrich screen reader interactions, please activate Accessibility in Grammarl…" at bounding box center [481, 386] width 427 height 35
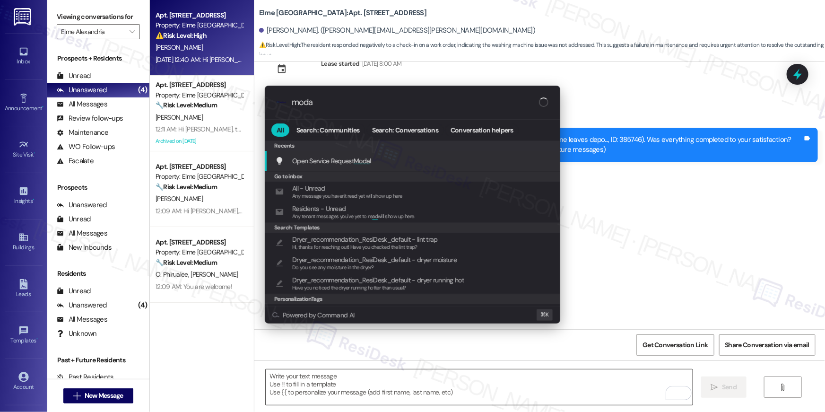
type input "modal"
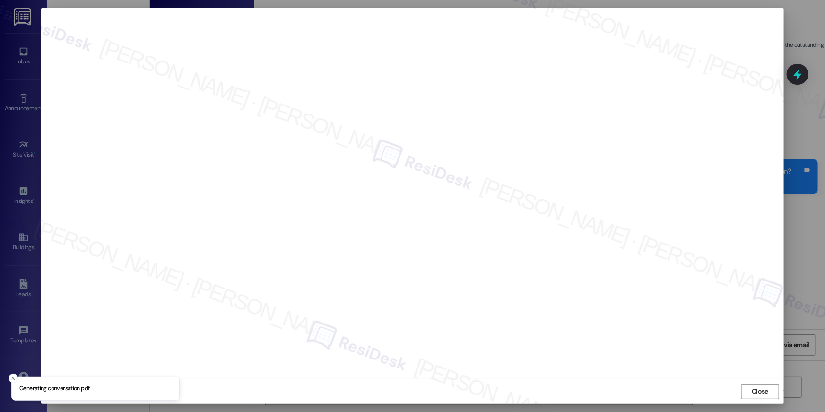
scroll to position [32, 0]
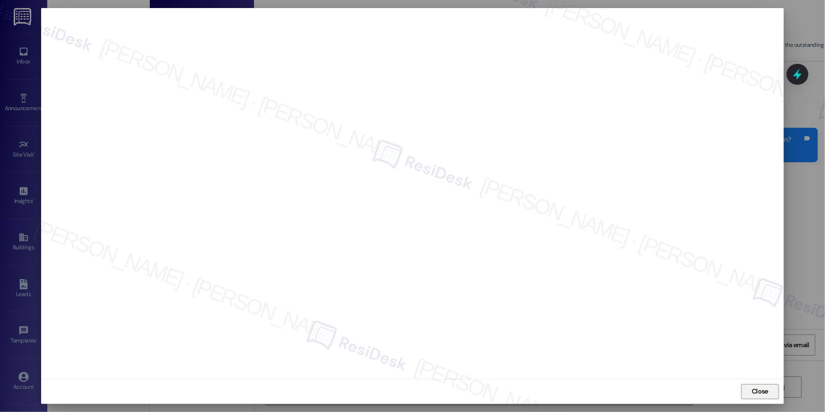
click at [753, 391] on span "Close" at bounding box center [760, 391] width 17 height 10
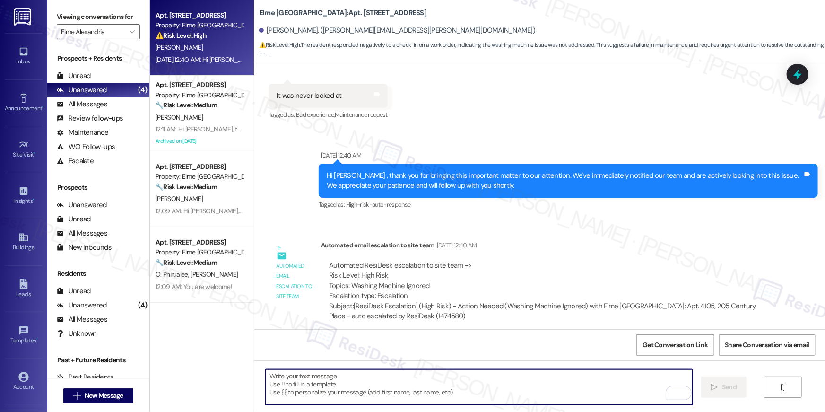
scroll to position [238, 0]
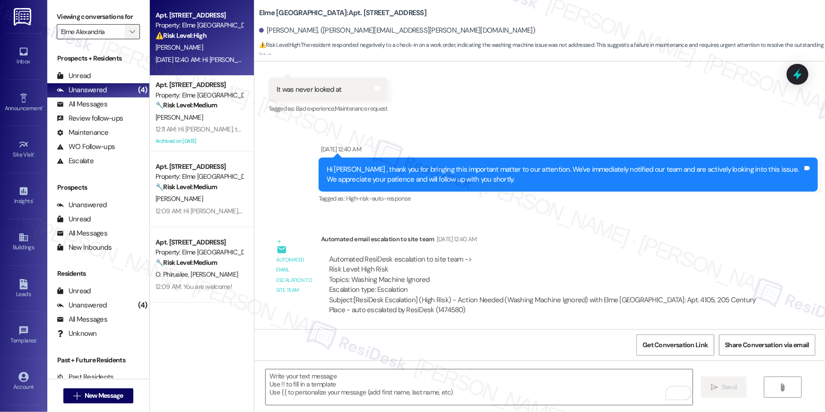
click at [130, 33] on span "" at bounding box center [132, 31] width 9 height 15
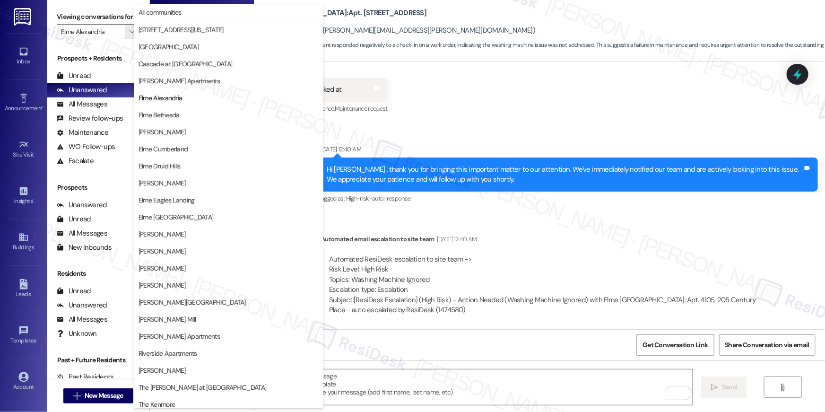
click at [486, 105] on div "Received via SMS Sara Boyer Sep 13, 2025 at 12:39 AM N Tags and notes Tagged as…" at bounding box center [539, 49] width 571 height 147
